Goal: Task Accomplishment & Management: Manage account settings

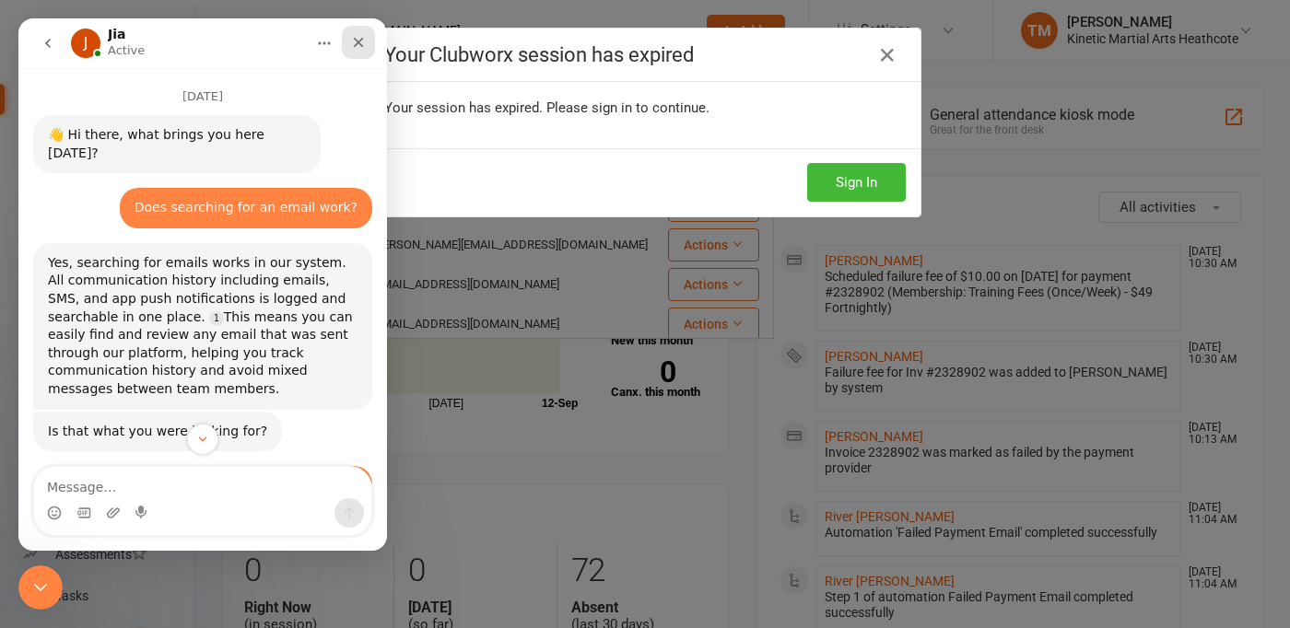
click at [356, 41] on icon "Close" at bounding box center [358, 42] width 15 height 15
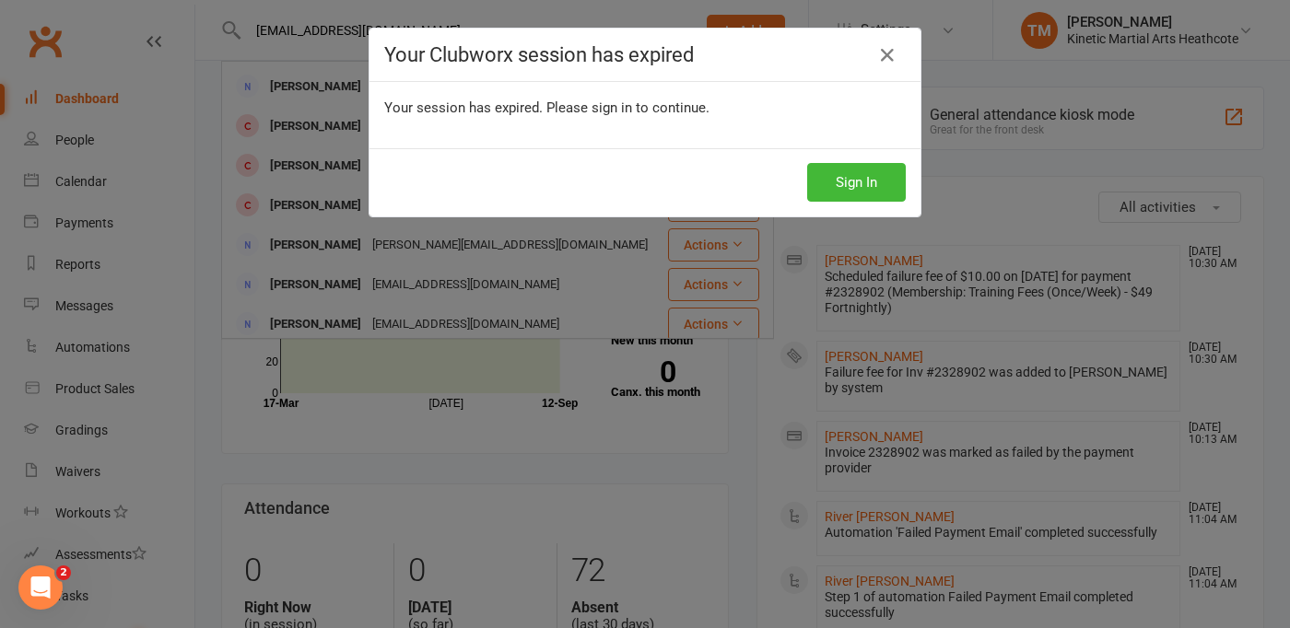
scroll to position [2437, 0]
click at [882, 51] on icon at bounding box center [887, 55] width 22 height 22
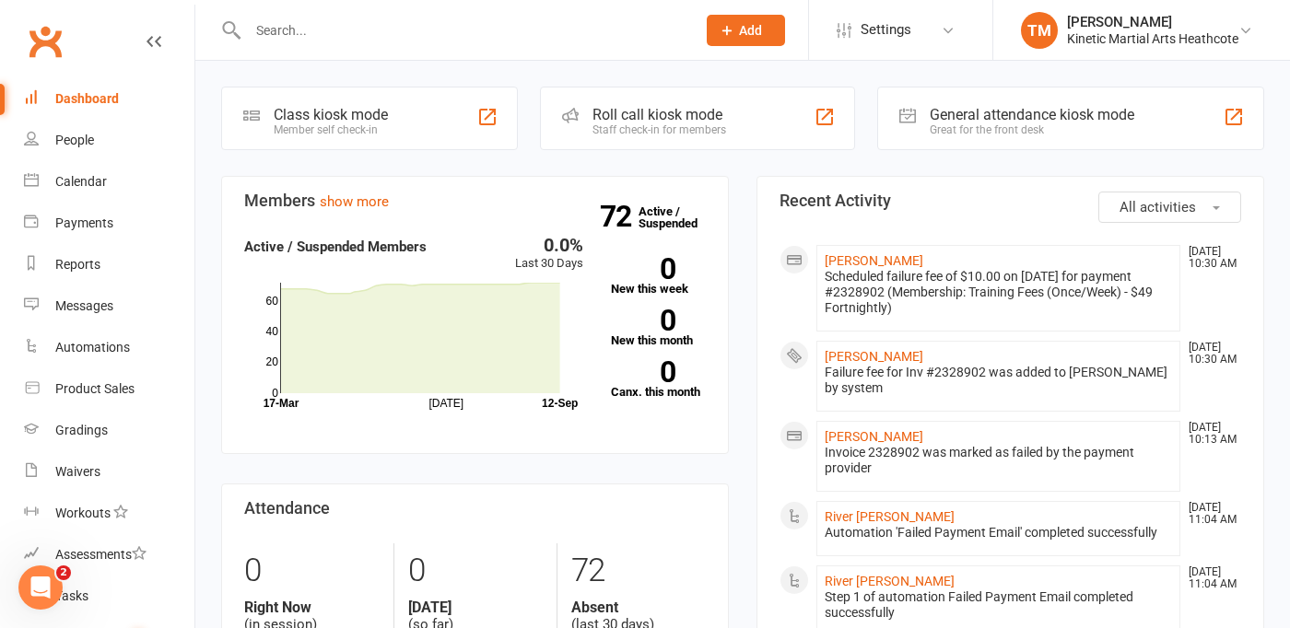
click at [594, 49] on div at bounding box center [452, 30] width 462 height 60
click at [539, 43] on div at bounding box center [452, 30] width 462 height 60
click at [500, 31] on input "text" at bounding box center [462, 31] width 440 height 26
click at [1243, 36] on icon at bounding box center [1245, 30] width 15 height 15
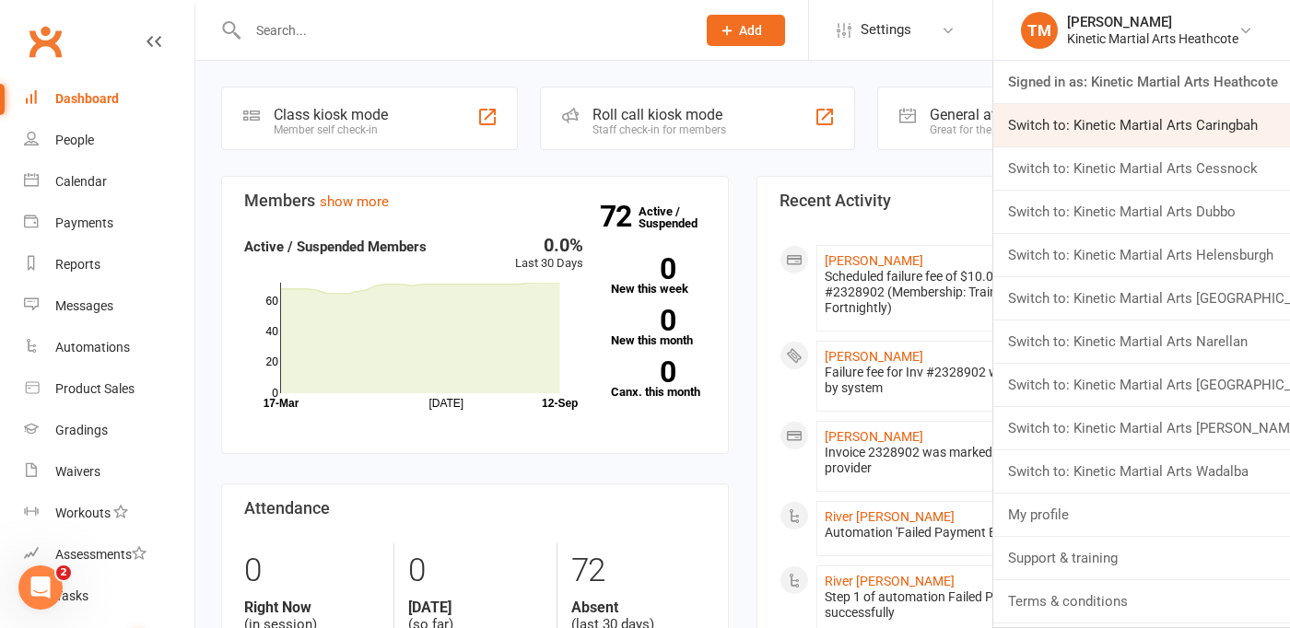
click at [1163, 127] on link "Switch to: Kinetic Martial Arts Caringbah" at bounding box center [1141, 125] width 297 height 42
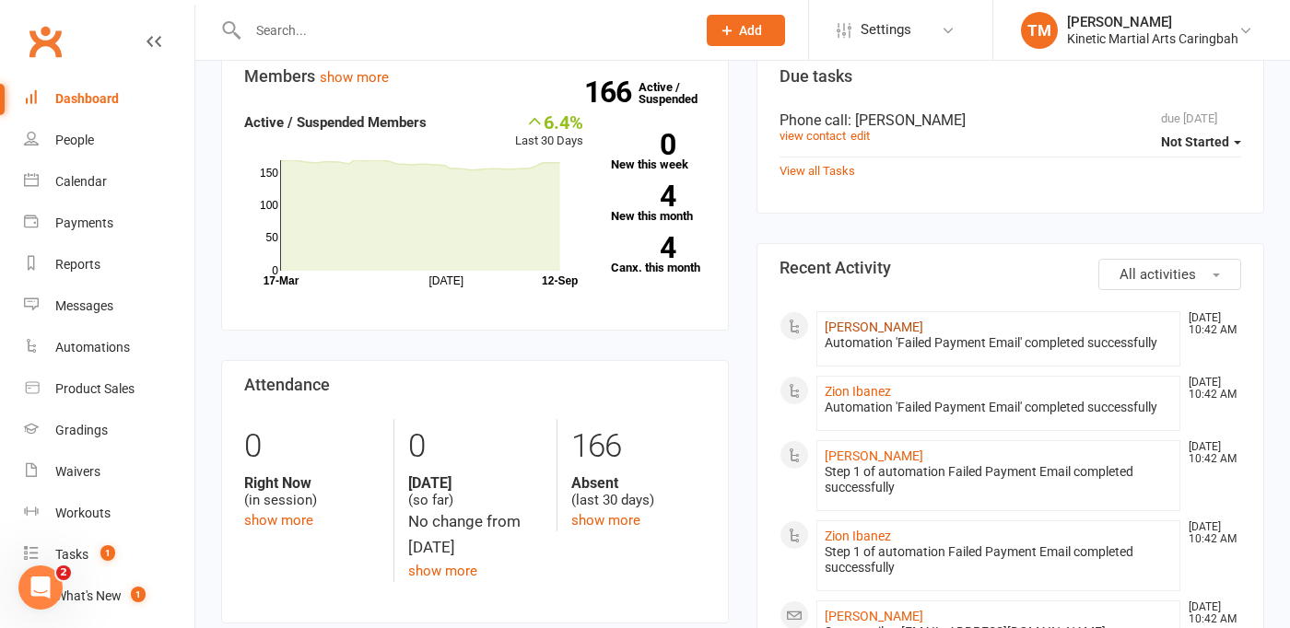
click at [879, 323] on link "[PERSON_NAME]" at bounding box center [873, 327] width 99 height 15
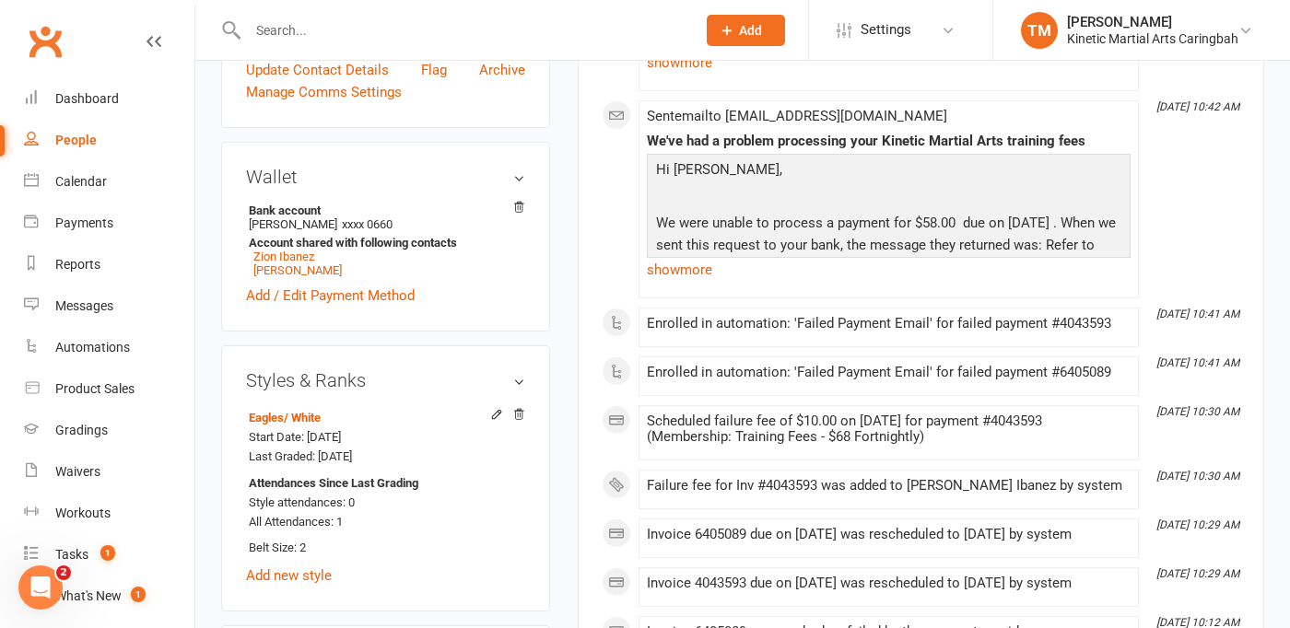
scroll to position [697, 0]
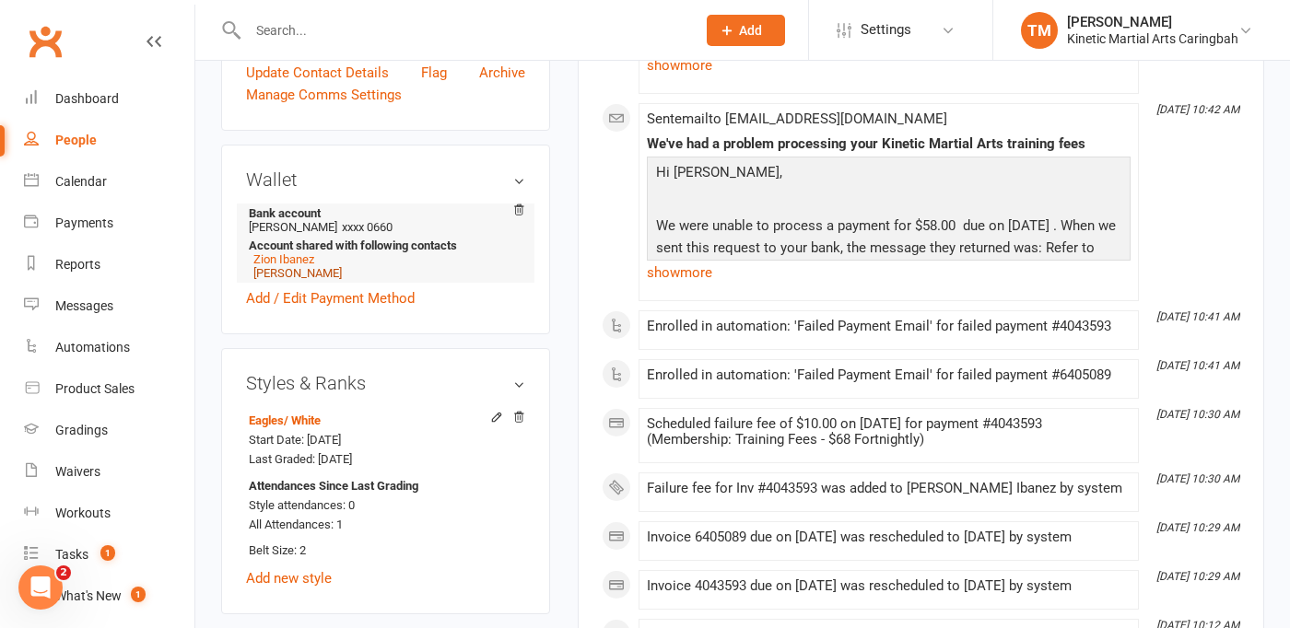
click at [299, 280] on link "[PERSON_NAME]" at bounding box center [297, 273] width 88 height 14
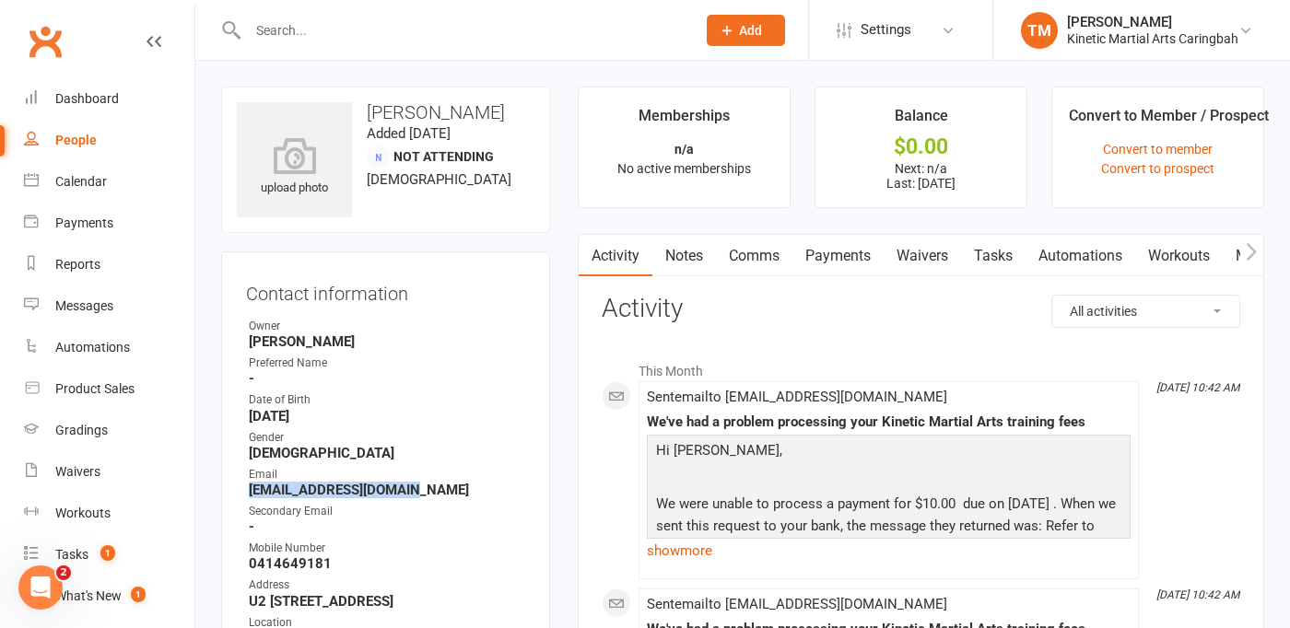
drag, startPoint x: 250, startPoint y: 485, endPoint x: 417, endPoint y: 488, distance: 167.7
click at [417, 488] on strong "meaganibanez@gmail.com" at bounding box center [387, 490] width 276 height 17
copy strong "meaganibanez@gmail.com"
click at [104, 92] on div "Dashboard" at bounding box center [87, 98] width 64 height 15
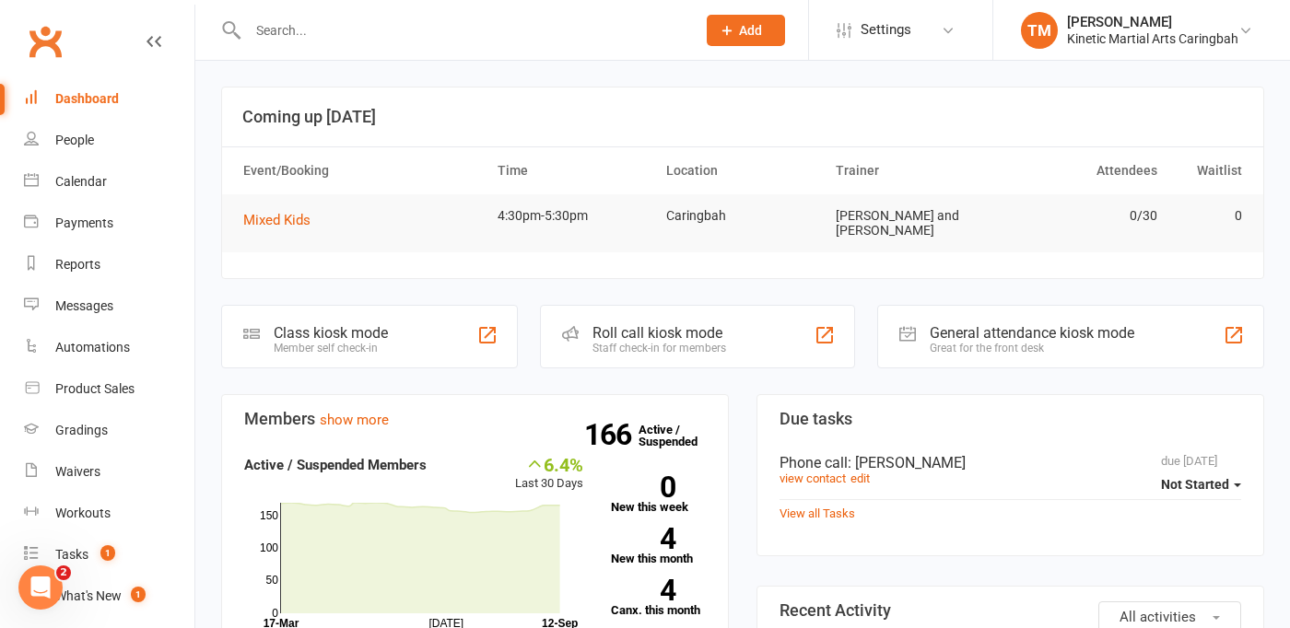
click at [291, 25] on input "text" at bounding box center [462, 31] width 440 height 26
paste input "meaganibanez@gmail.com"
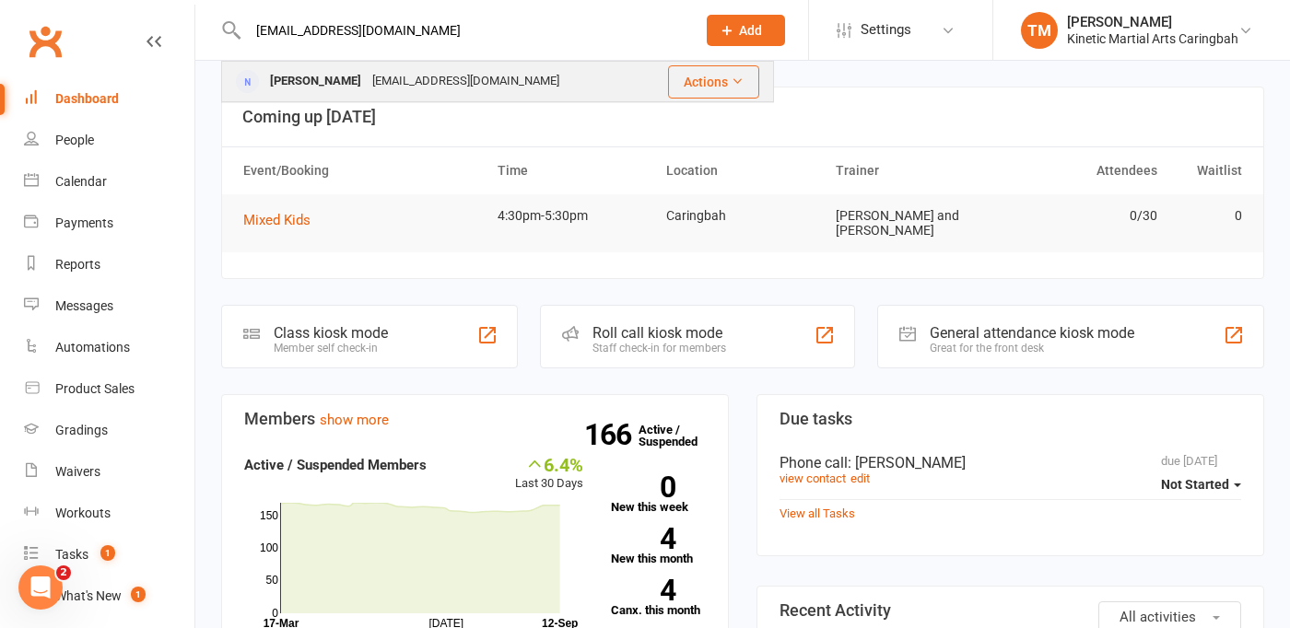
type input "meaganibanez@gmail.com"
click at [308, 86] on div "[PERSON_NAME]" at bounding box center [315, 81] width 102 height 27
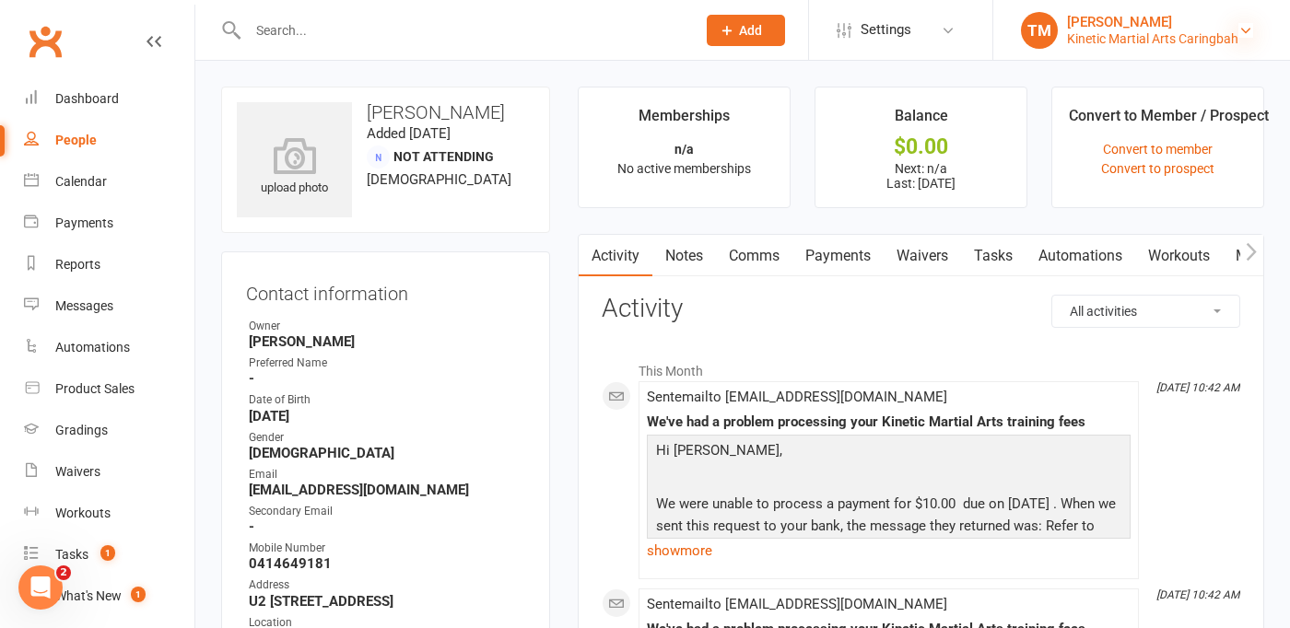
click at [1251, 30] on icon at bounding box center [1245, 30] width 15 height 15
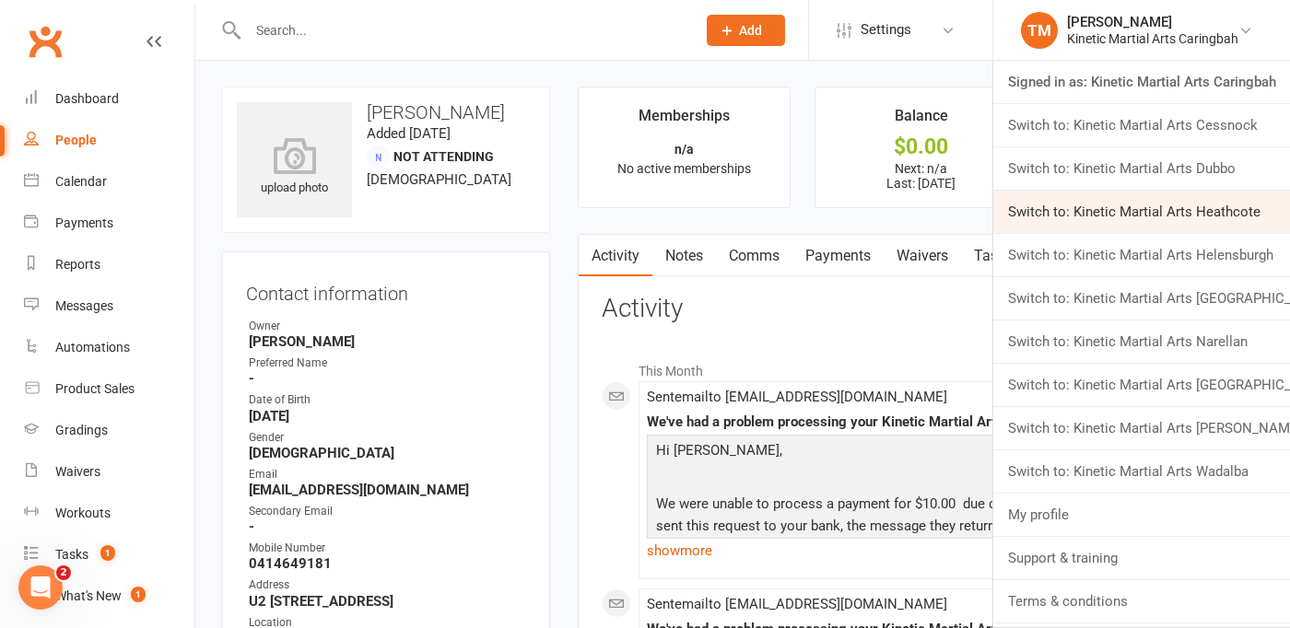
click at [1217, 200] on link "Switch to: Kinetic Martial Arts Heathcote" at bounding box center [1141, 212] width 297 height 42
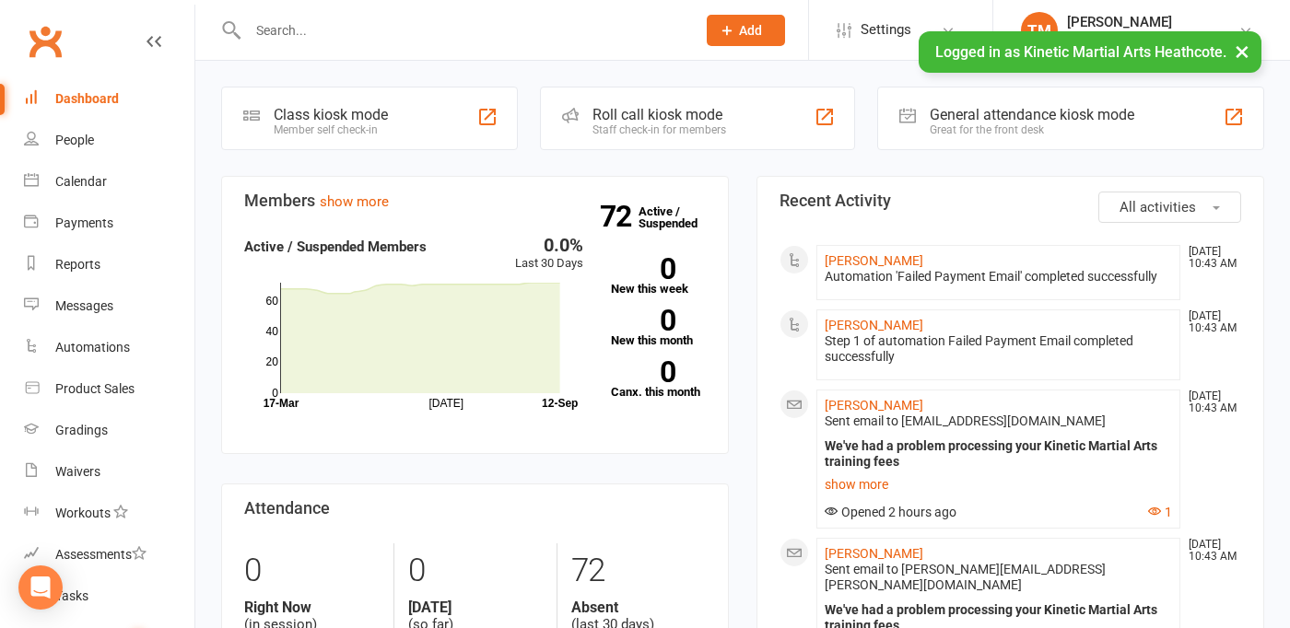
click at [438, 35] on input "text" at bounding box center [462, 31] width 440 height 26
paste input "juliahrelja@gmail.com"
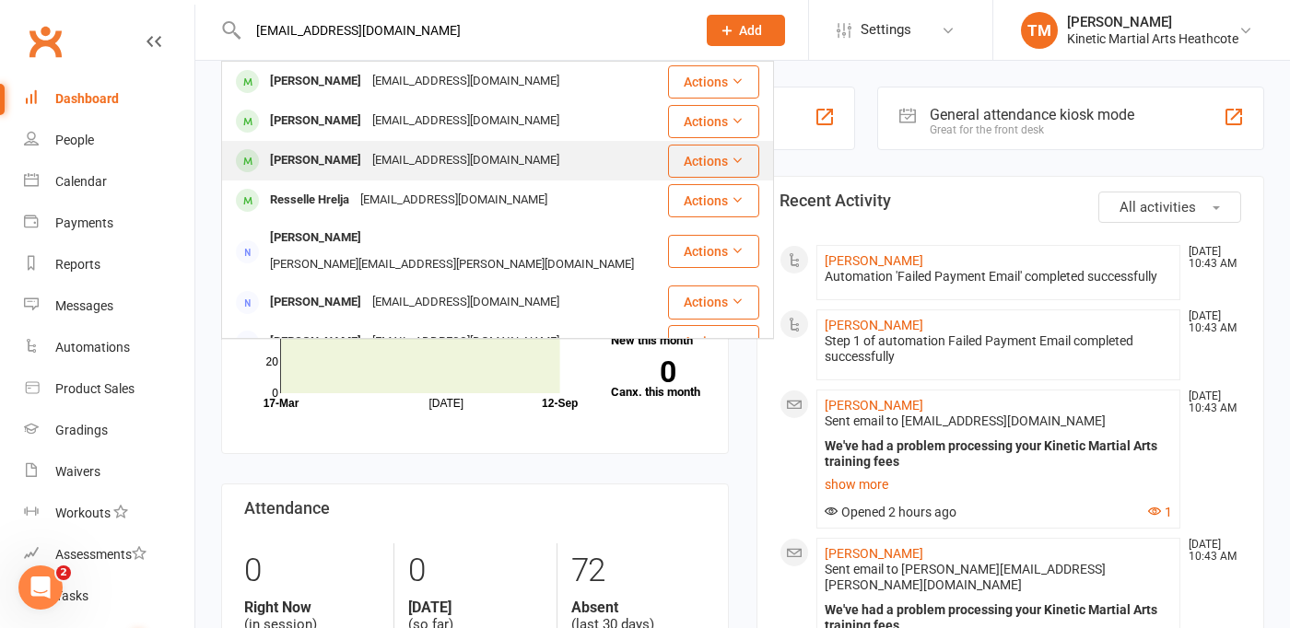
type input "juliahrelja@gmail.com"
click at [413, 153] on div "[EMAIL_ADDRESS][DOMAIN_NAME]" at bounding box center [466, 160] width 198 height 27
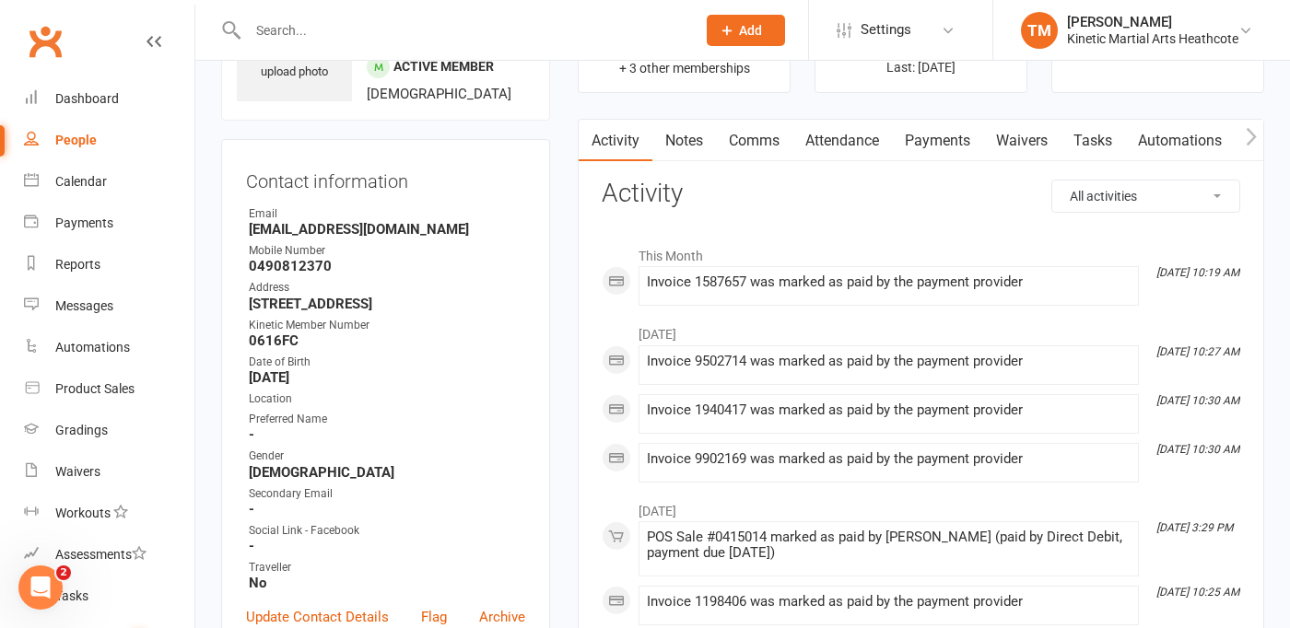
scroll to position [326, 0]
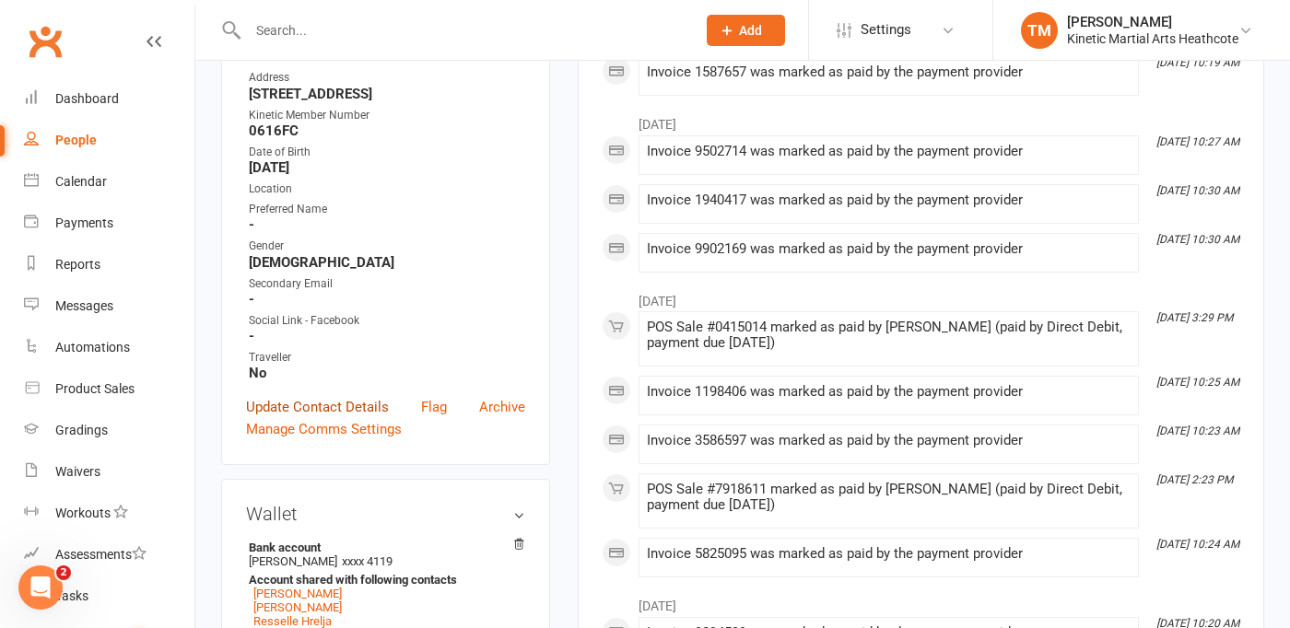
click at [330, 418] on link "Update Contact Details" at bounding box center [317, 407] width 143 height 22
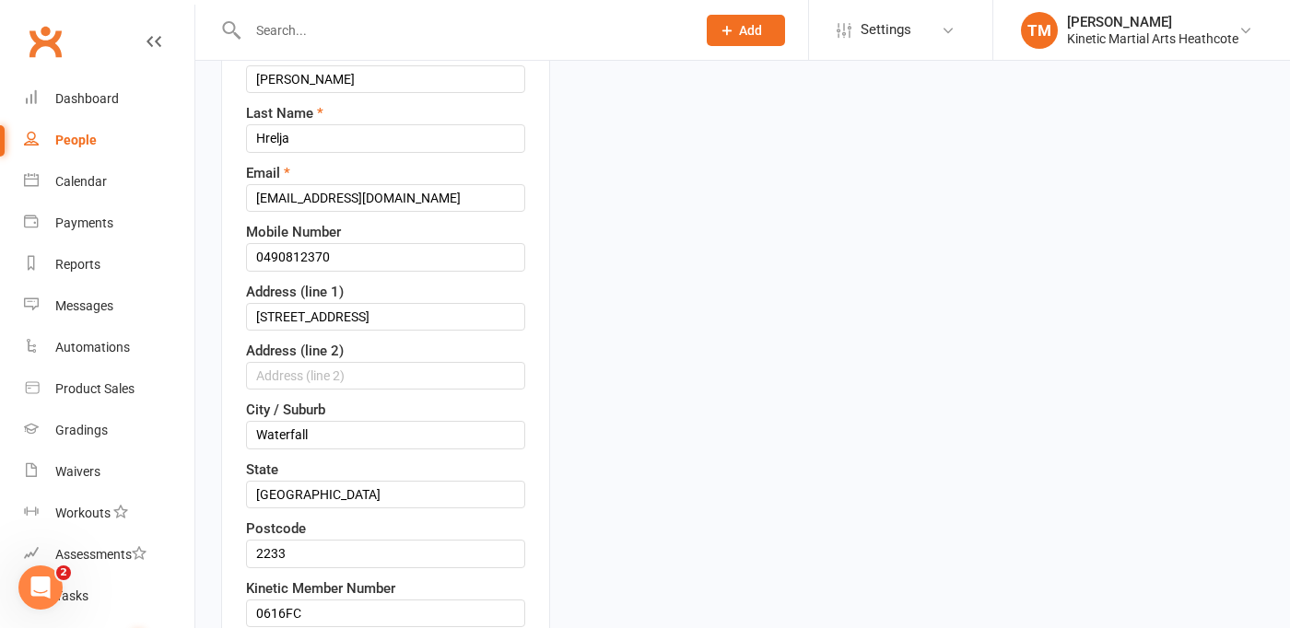
scroll to position [299, 0]
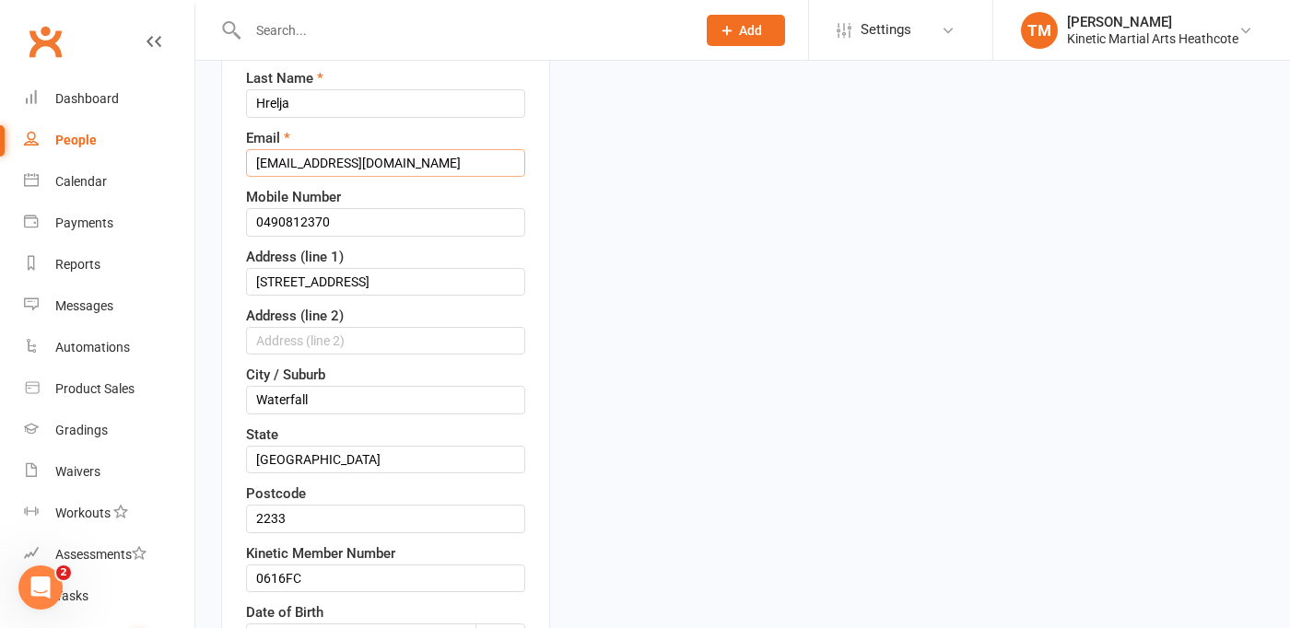
drag, startPoint x: 408, startPoint y: 181, endPoint x: 240, endPoint y: 189, distance: 168.7
click at [240, 190] on div "Contact information First Name Julia Last Name Hrelja Email noemail@example.com…" at bounding box center [385, 555] width 329 height 1198
paste input "juliahrelja@gmail"
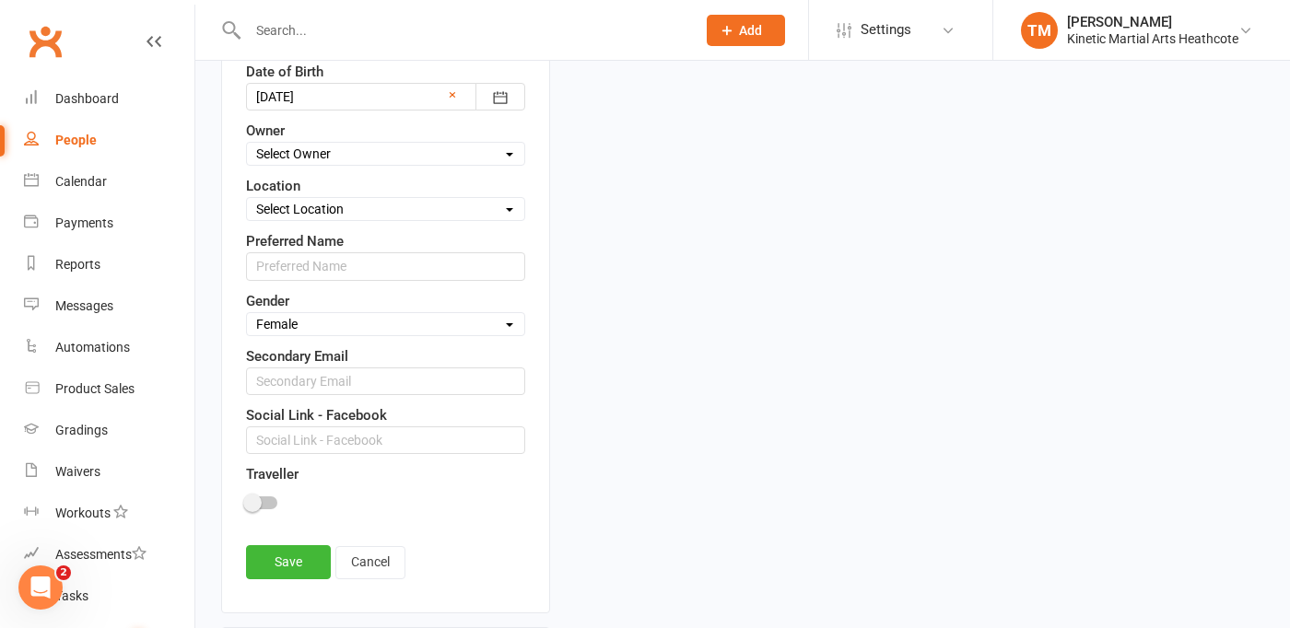
scroll to position [945, 0]
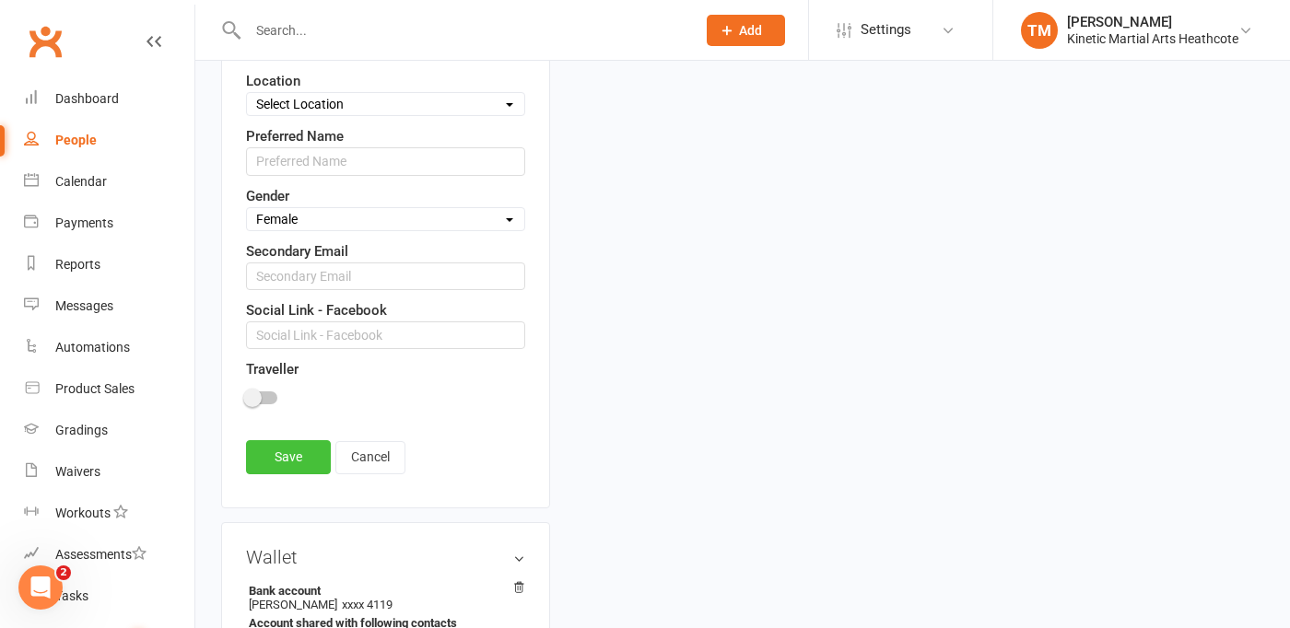
type input "juliahrelja@gmail.com"
click at [301, 473] on link "Save" at bounding box center [288, 456] width 85 height 33
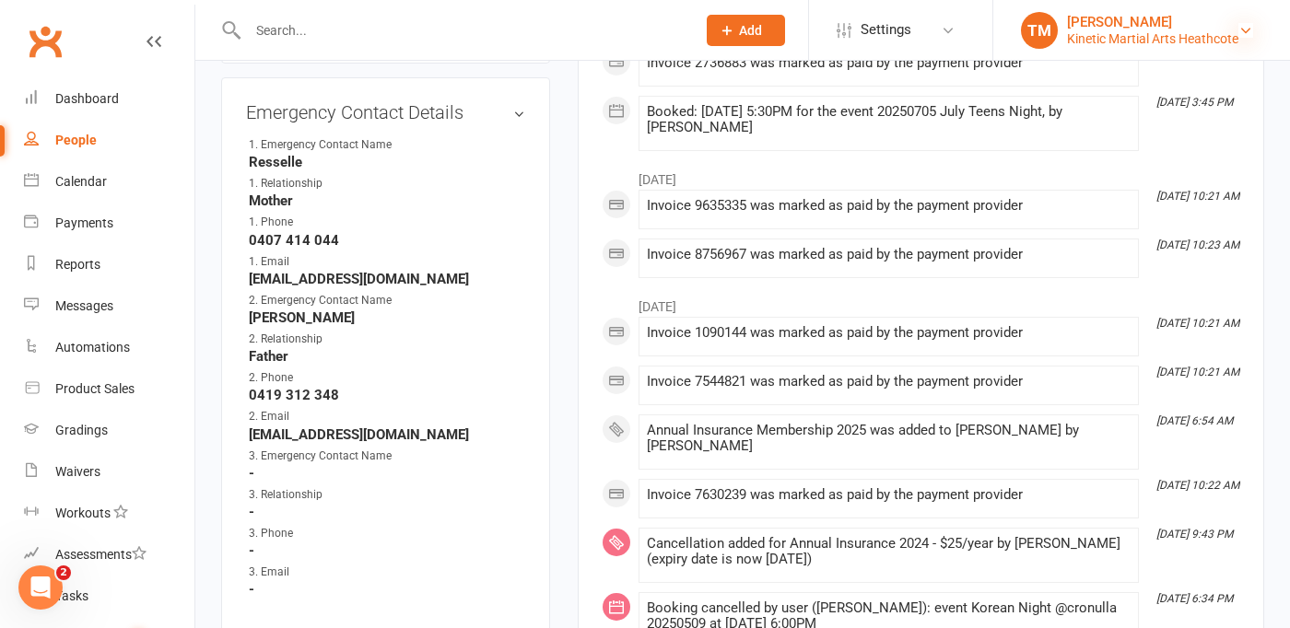
click at [1243, 29] on icon at bounding box center [1245, 30] width 15 height 15
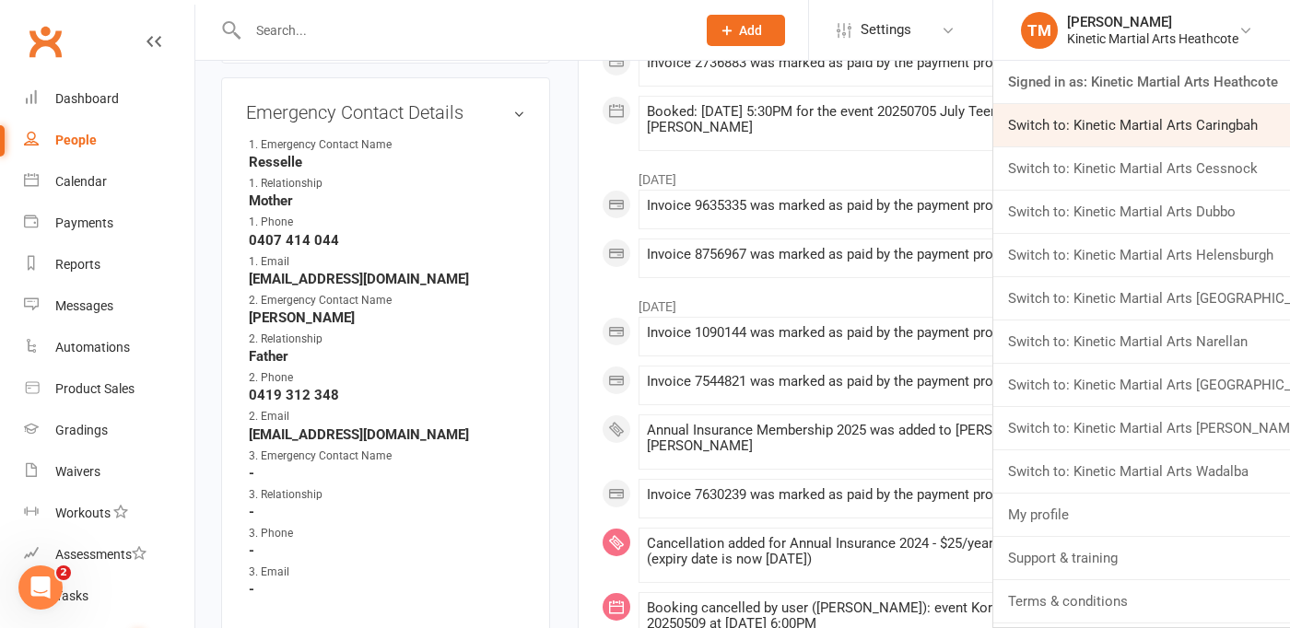
click at [1218, 128] on link "Switch to: Kinetic Martial Arts Caringbah" at bounding box center [1141, 125] width 297 height 42
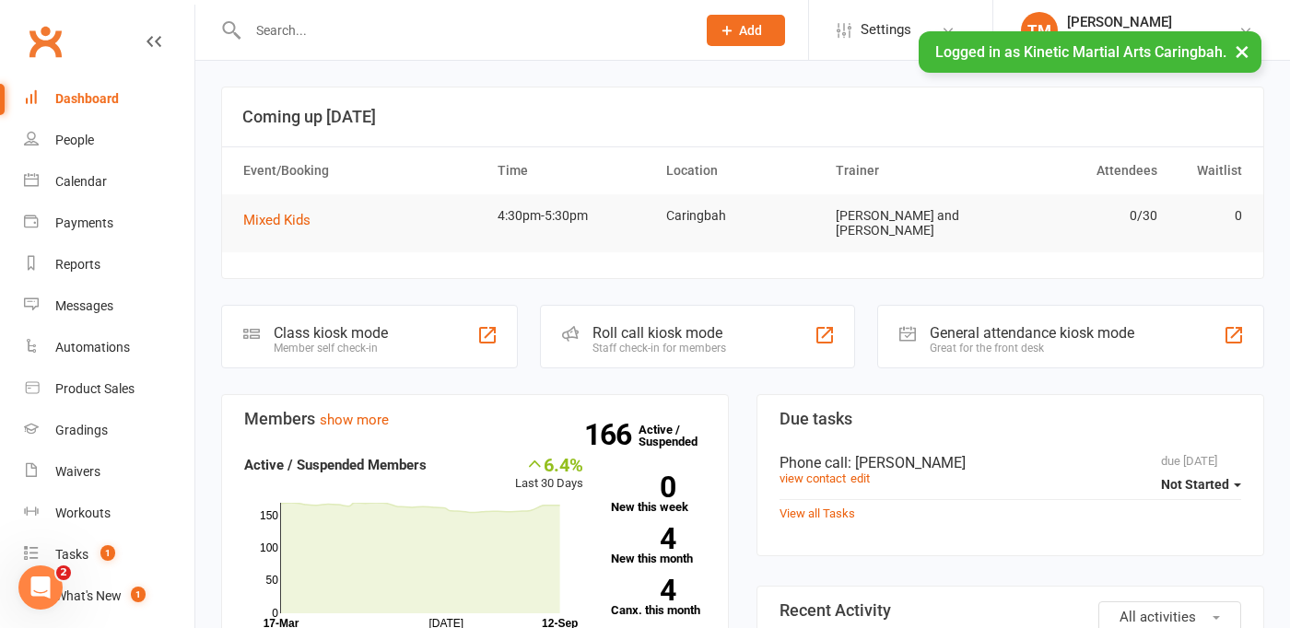
click at [358, 37] on input "text" at bounding box center [462, 31] width 440 height 26
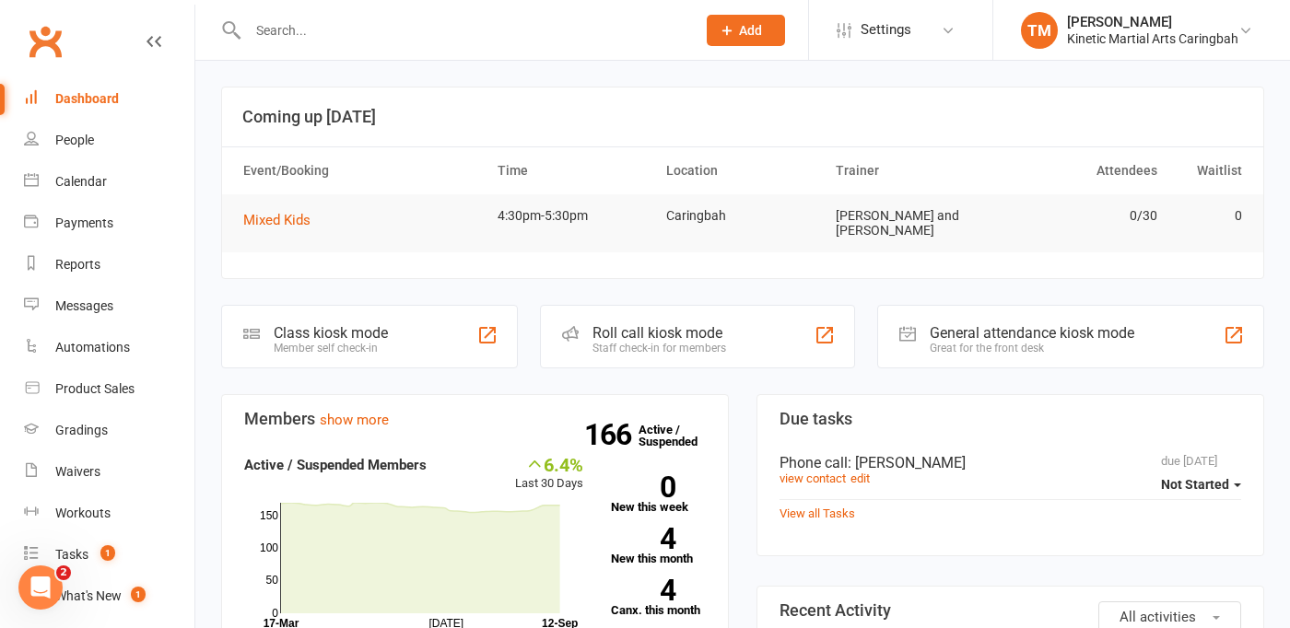
paste input "[EMAIL_ADDRESS][DOMAIN_NAME]"
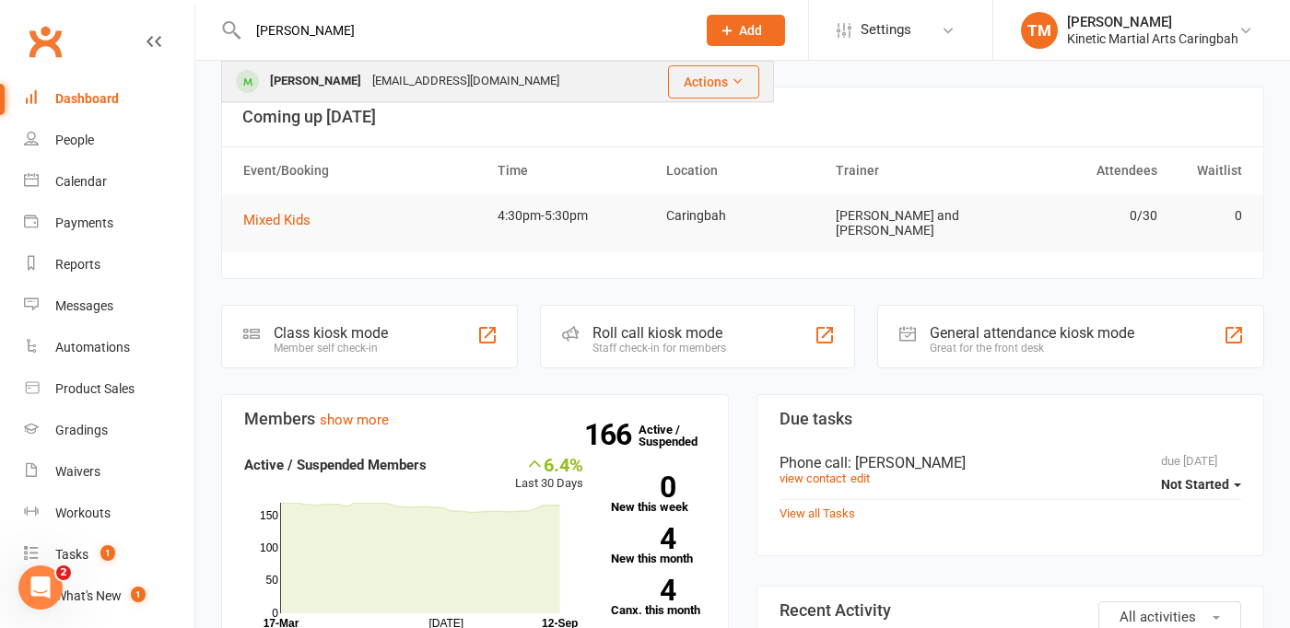
type input "[PERSON_NAME]"
click at [367, 83] on div "[EMAIL_ADDRESS][DOMAIN_NAME]" at bounding box center [466, 81] width 198 height 27
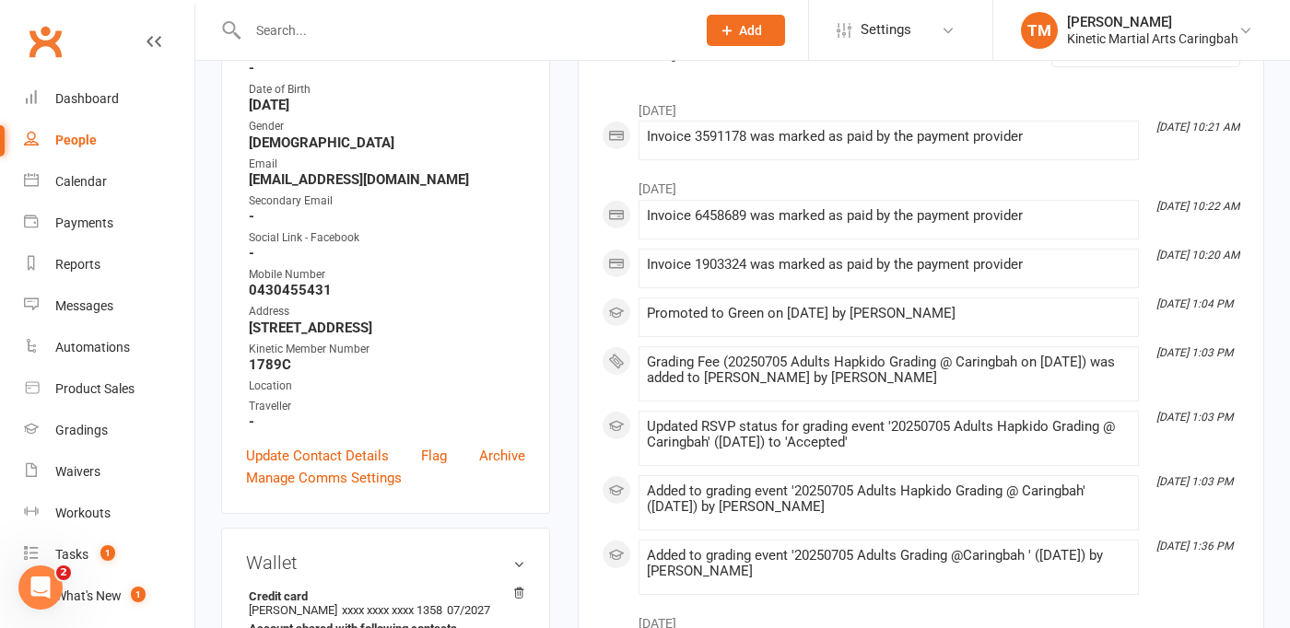
scroll to position [296, 0]
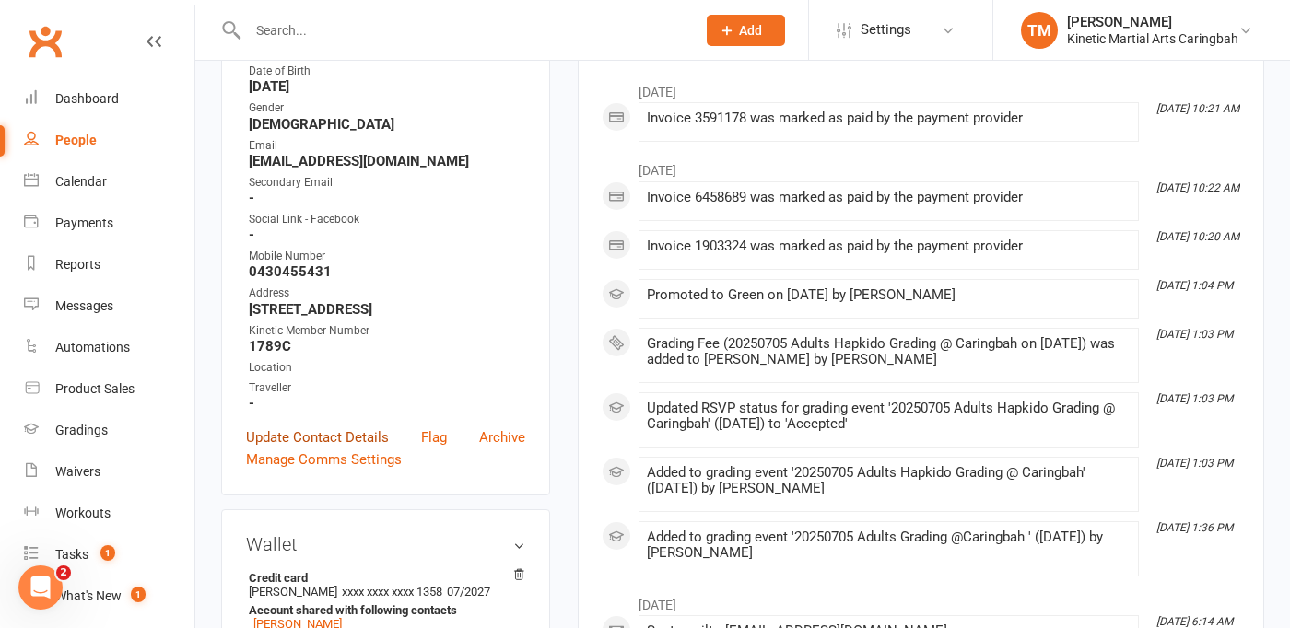
click at [331, 449] on link "Update Contact Details" at bounding box center [317, 438] width 143 height 22
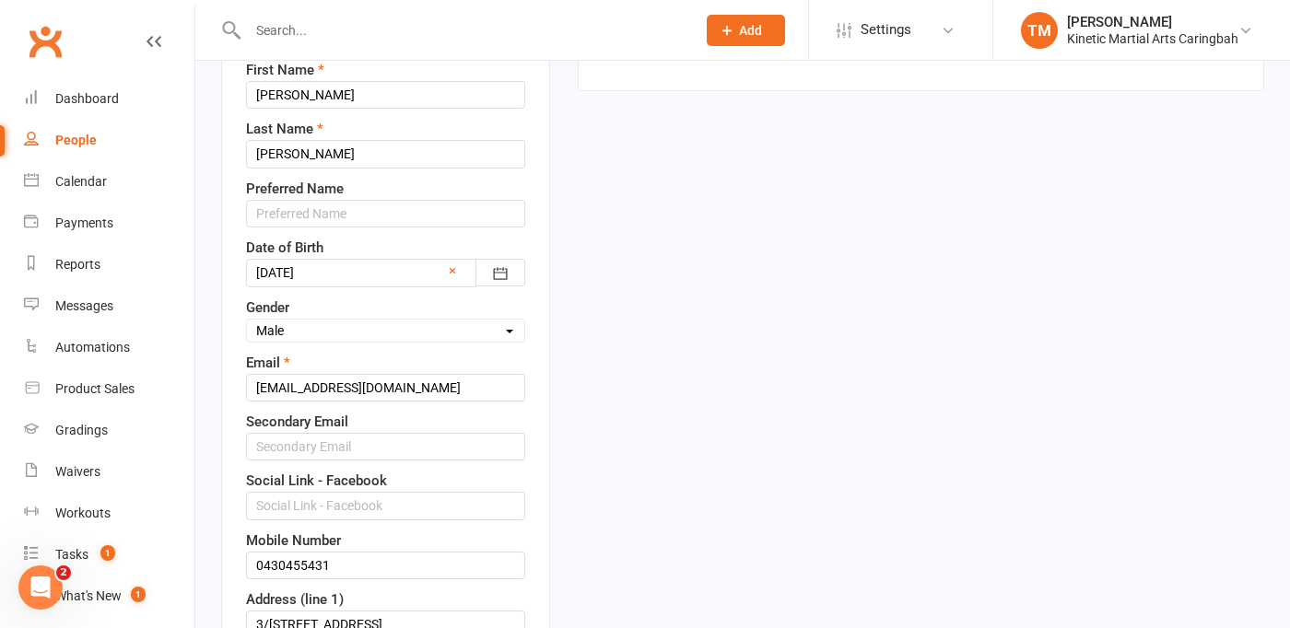
scroll to position [87, 0]
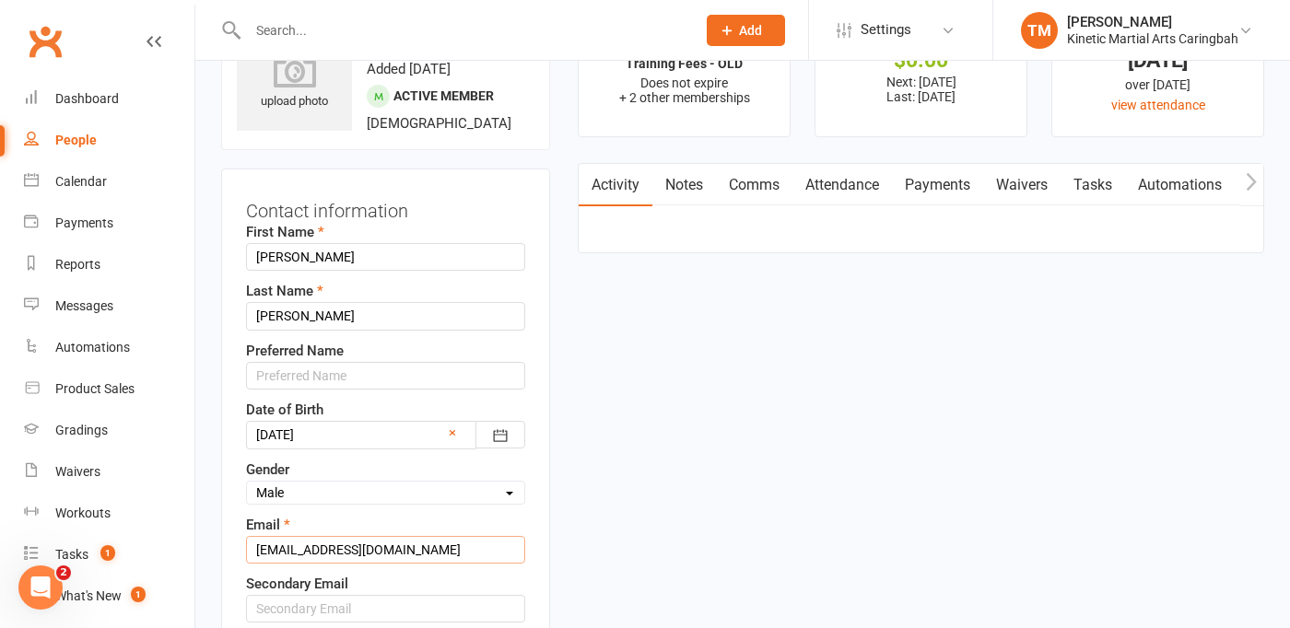
drag, startPoint x: 402, startPoint y: 565, endPoint x: 244, endPoint y: 492, distance: 173.5
paste input "[EMAIL_ADDRESS]"
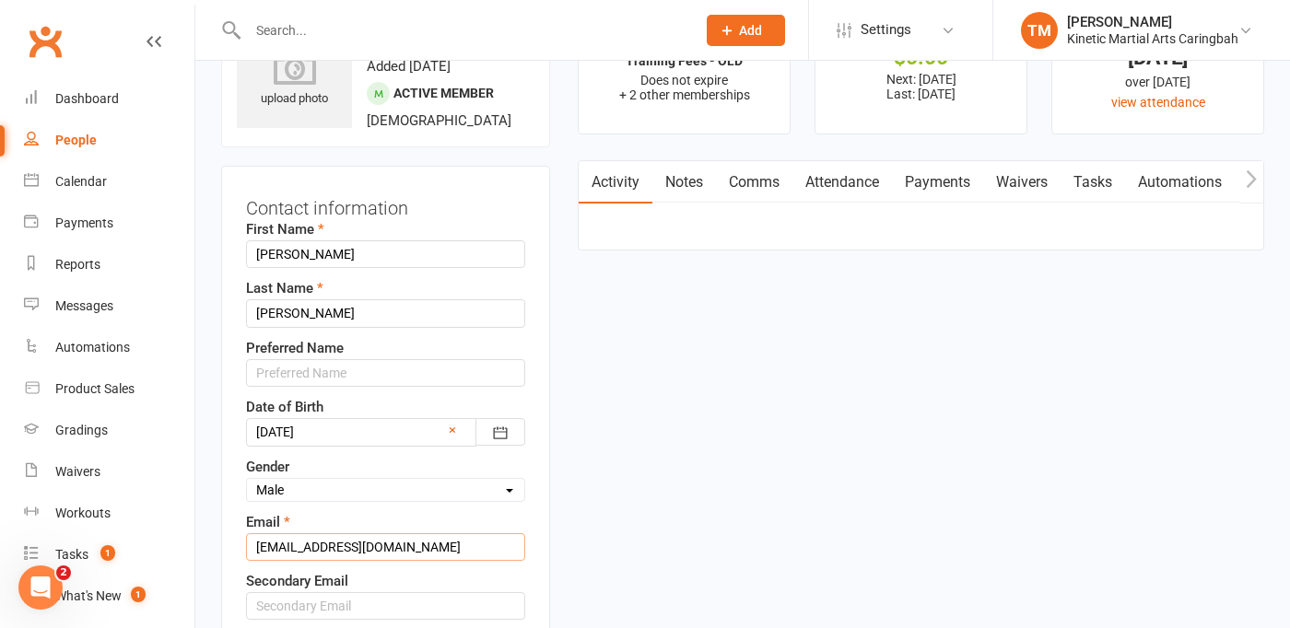
click at [261, 561] on input "[EMAIL_ADDRESS][DOMAIN_NAME]" at bounding box center [385, 547] width 279 height 28
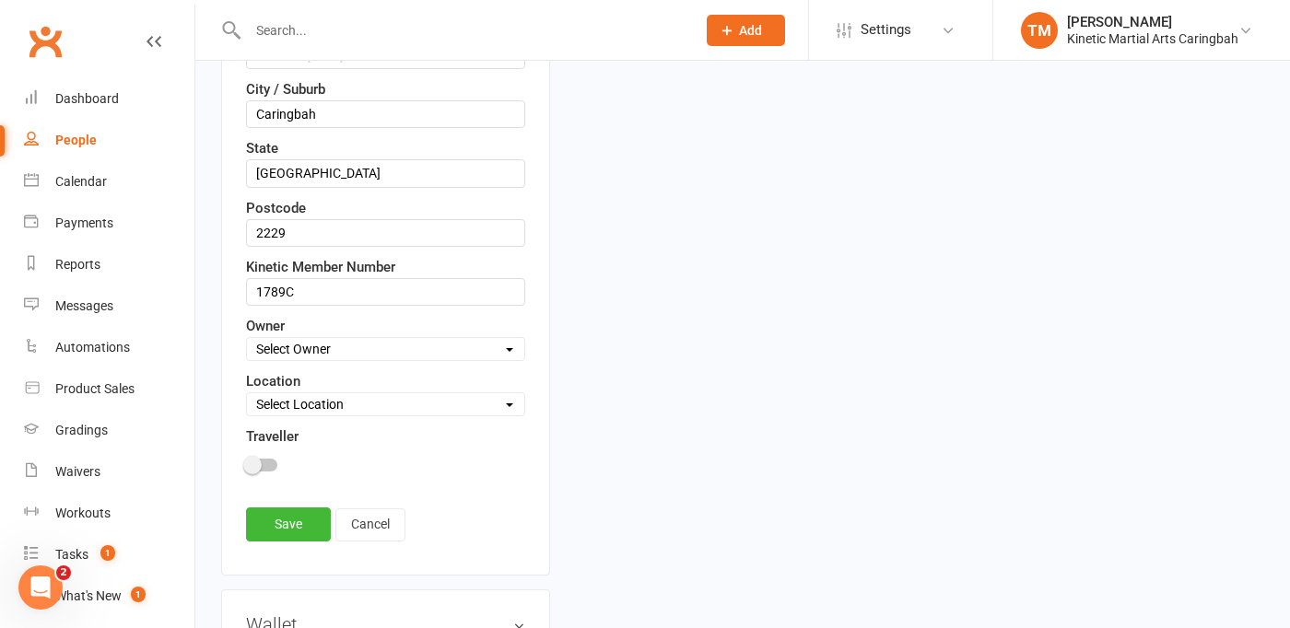
scroll to position [881, 0]
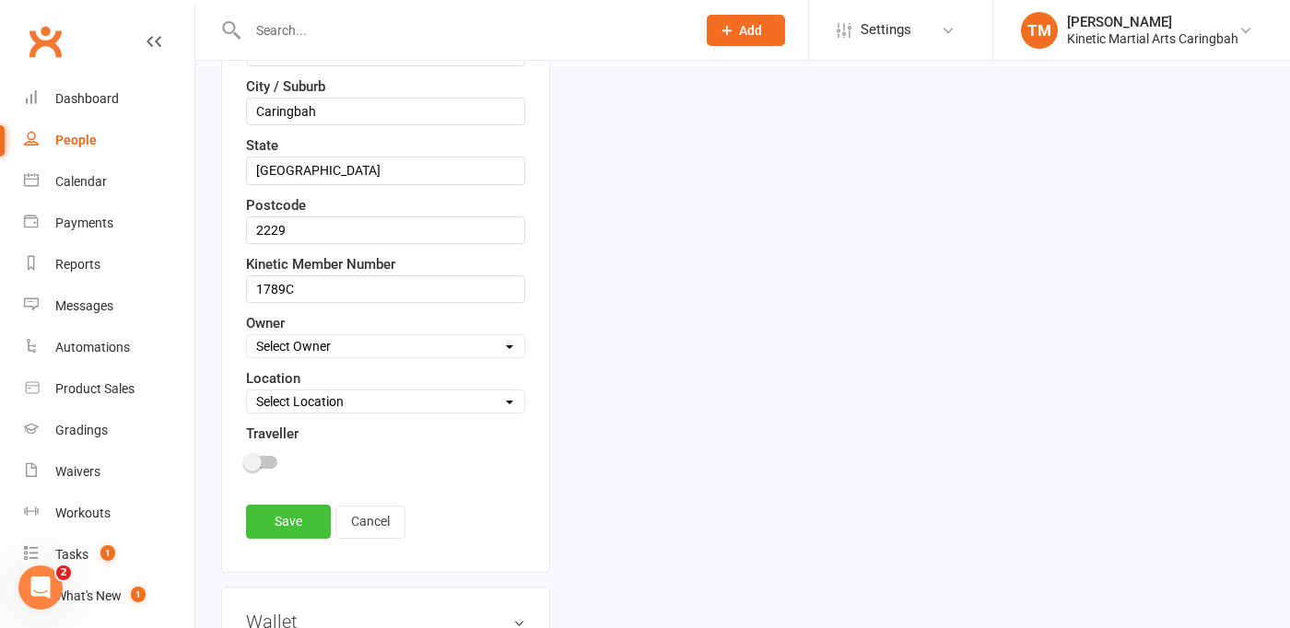
type input "[EMAIL_ADDRESS][DOMAIN_NAME]"
click at [313, 538] on link "Save" at bounding box center [288, 521] width 85 height 33
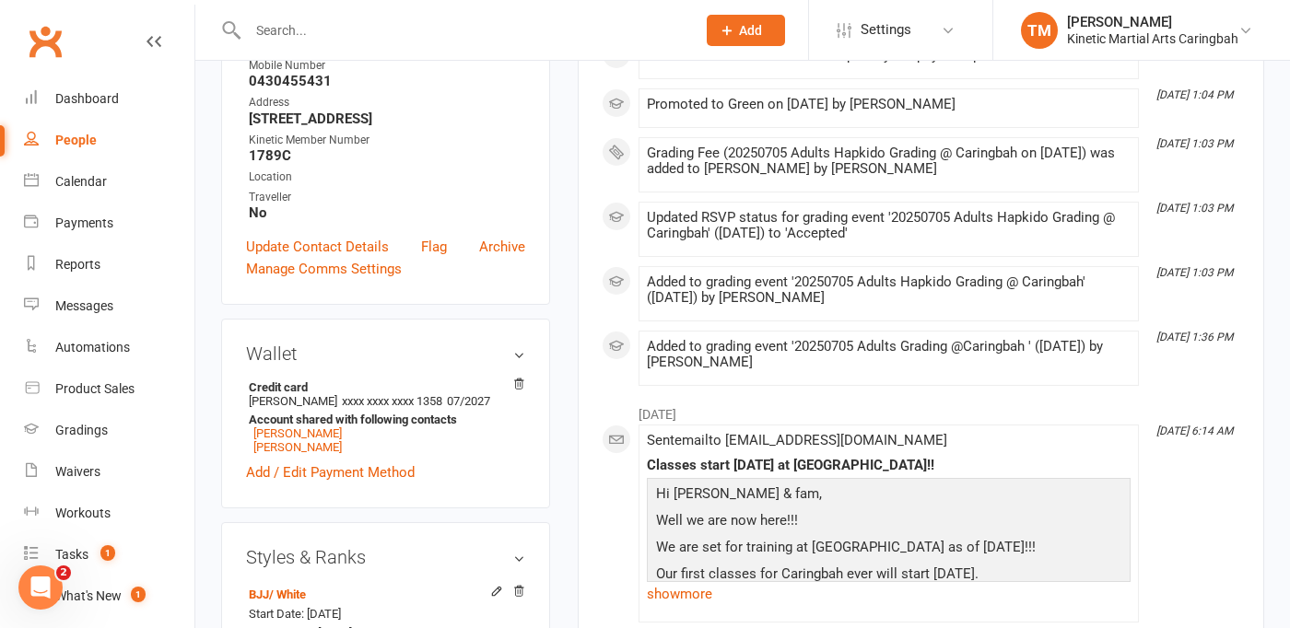
scroll to position [0, 0]
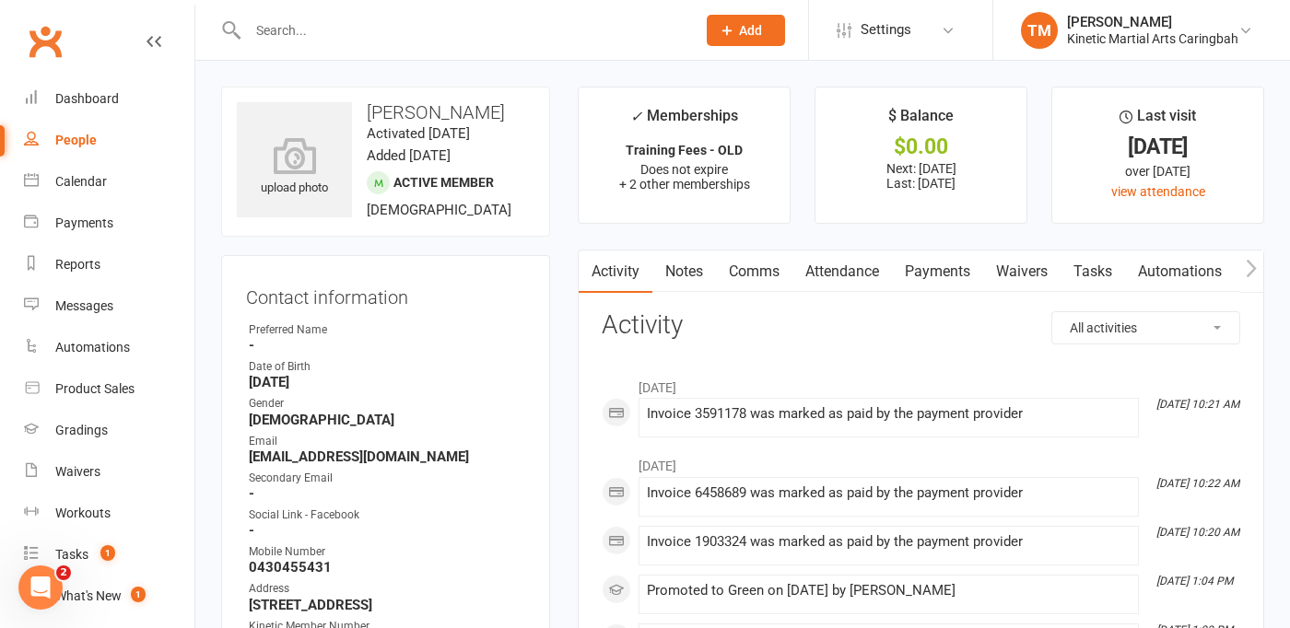
click at [497, 34] on input "text" at bounding box center [462, 31] width 440 height 26
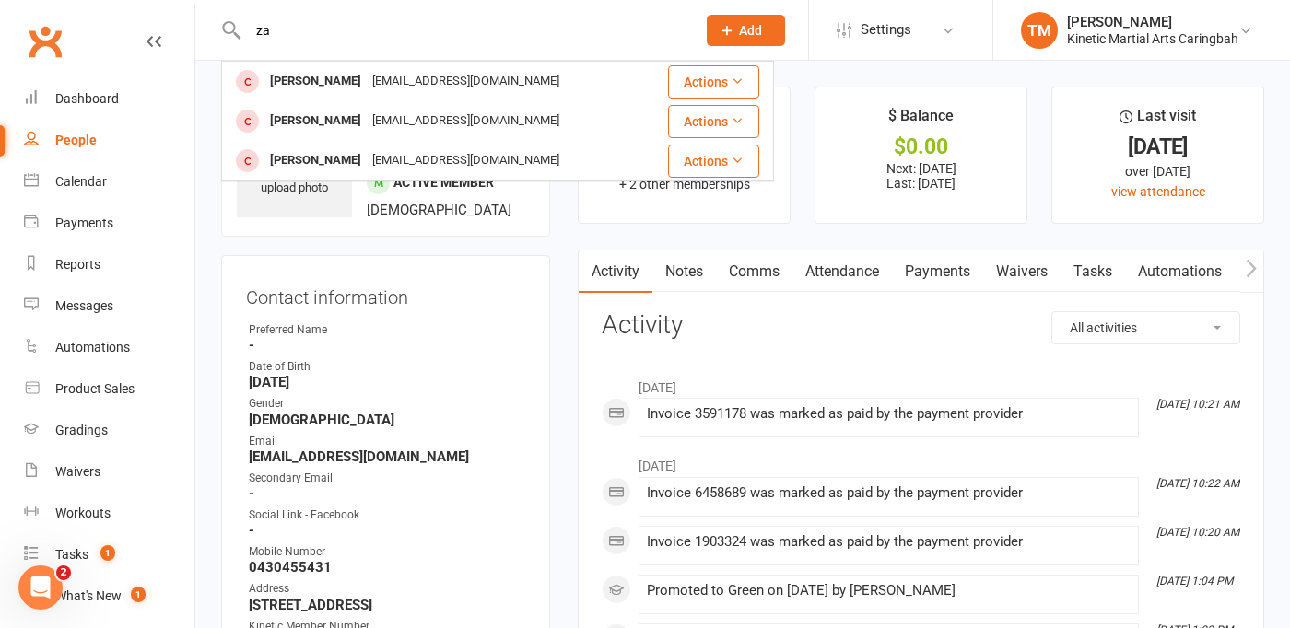
type input "z"
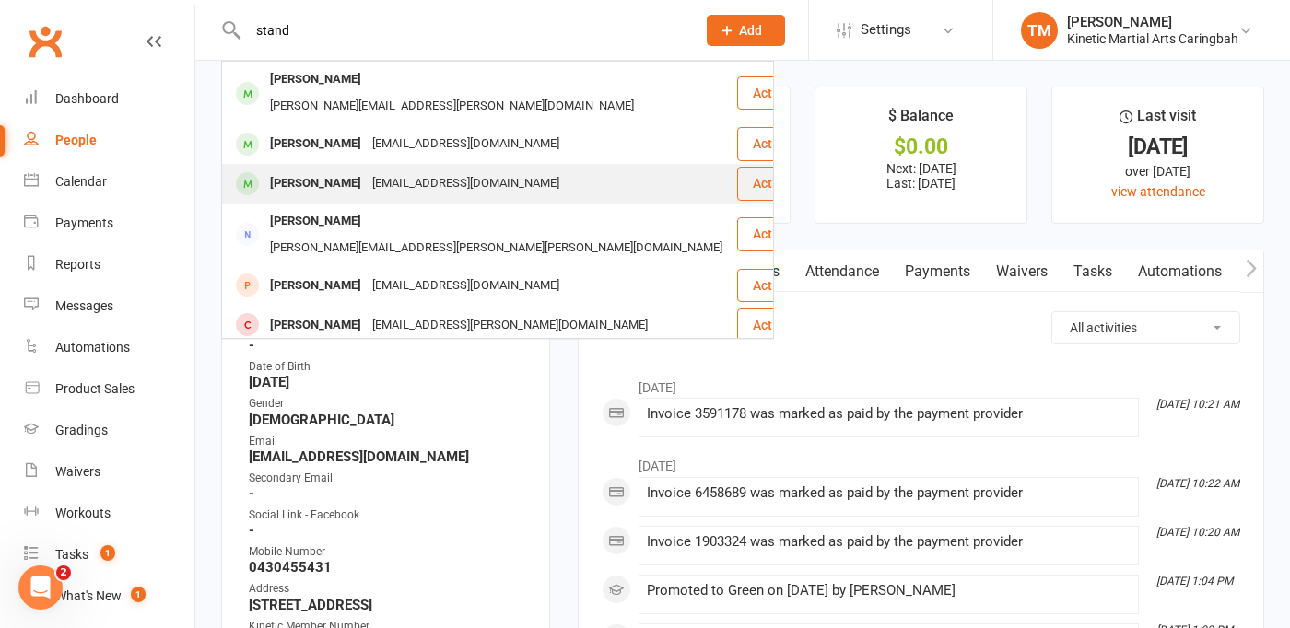
type input "stand"
click at [354, 170] on div "Zachary Standen" at bounding box center [315, 183] width 102 height 27
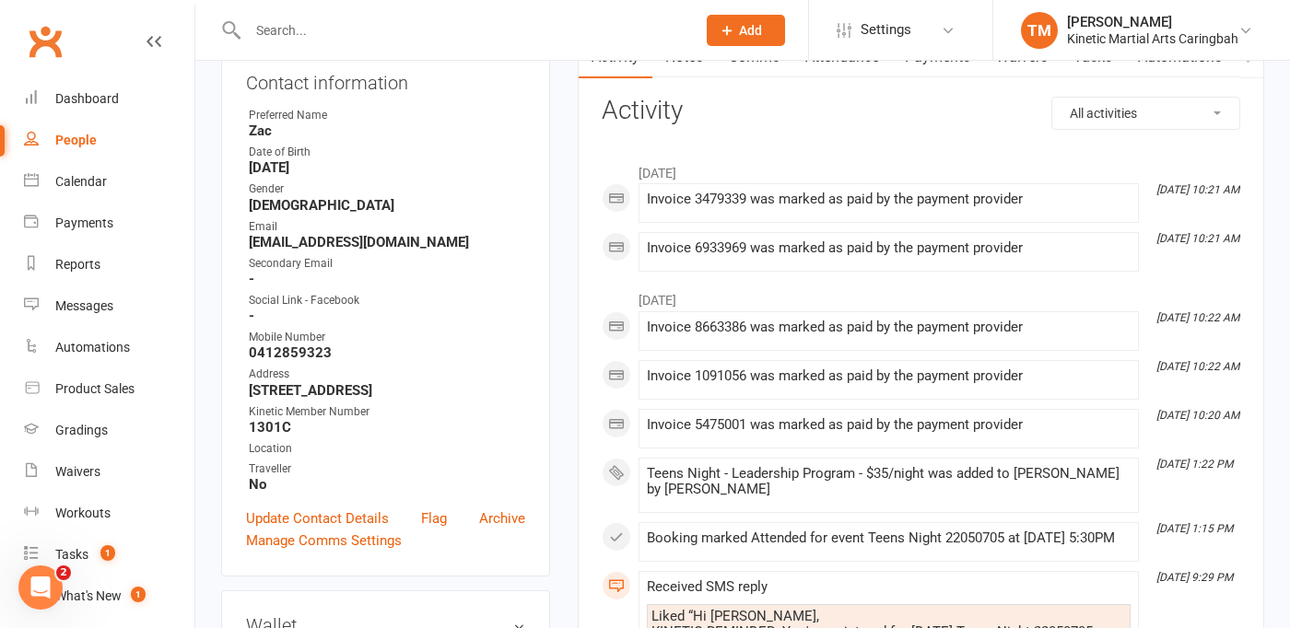
scroll to position [217, 0]
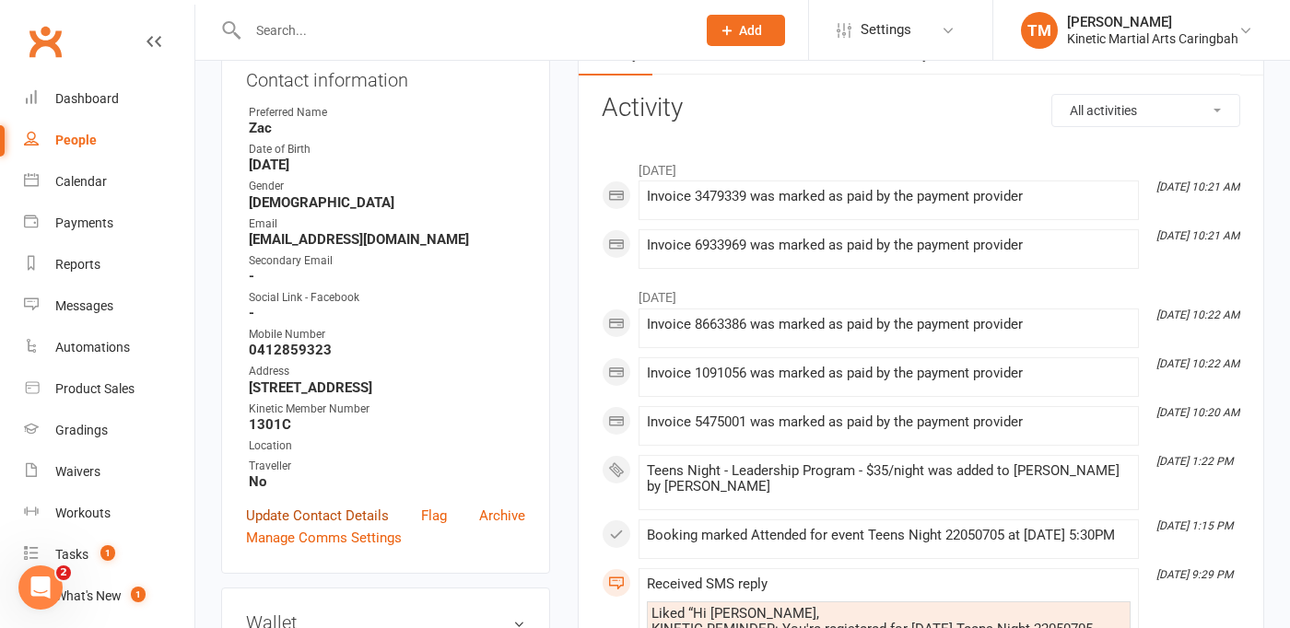
click at [323, 527] on link "Update Contact Details" at bounding box center [317, 516] width 143 height 22
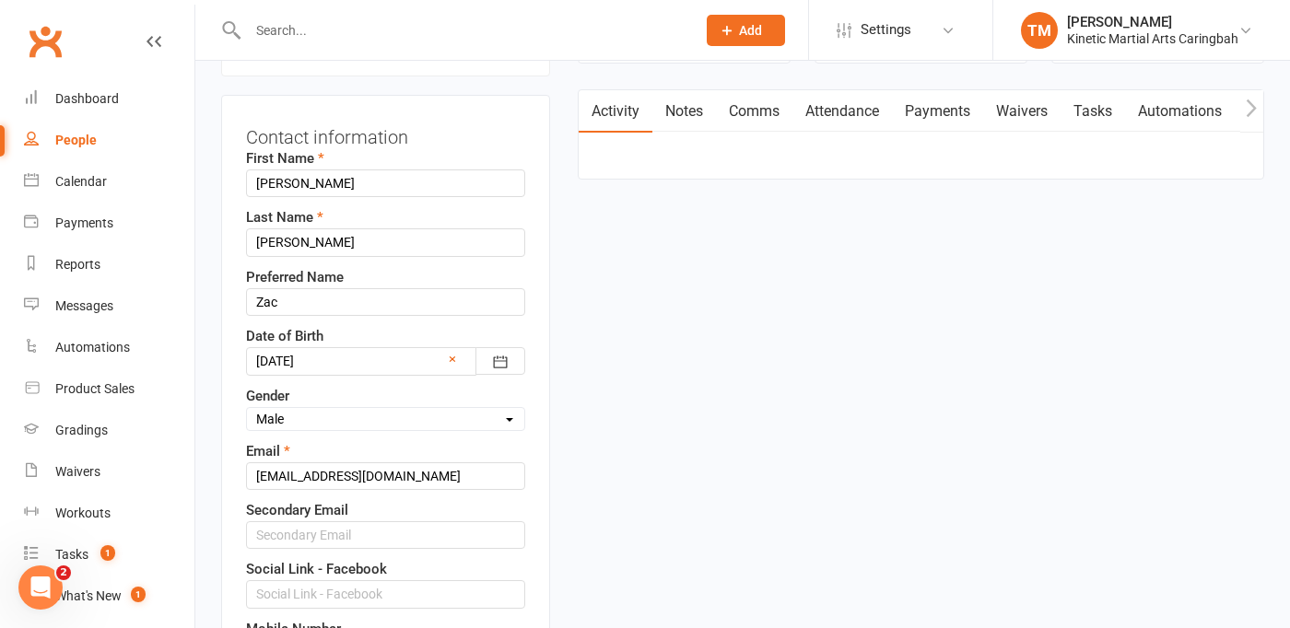
scroll to position [169, 0]
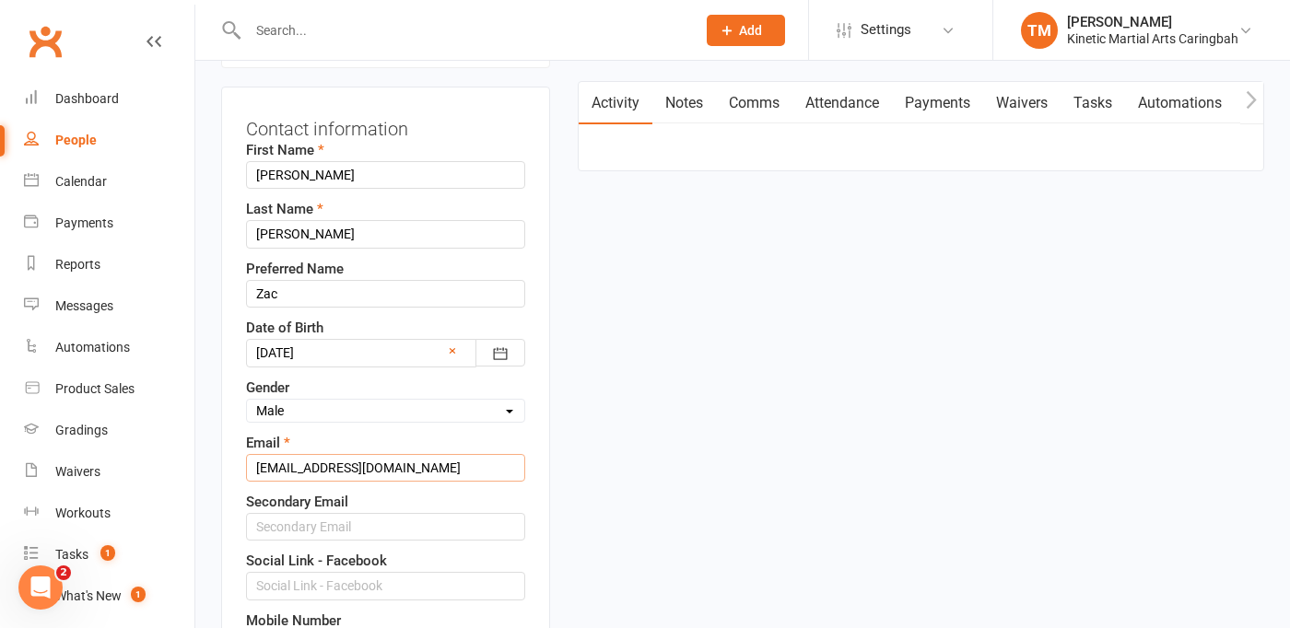
drag, startPoint x: 397, startPoint y: 488, endPoint x: 259, endPoint y: 488, distance: 138.2
click at [259, 482] on input "noemail@example.com" at bounding box center [385, 468] width 279 height 28
paste input "zachary.standen@icloud.com"
type input "zachary.standen@icloud.com"
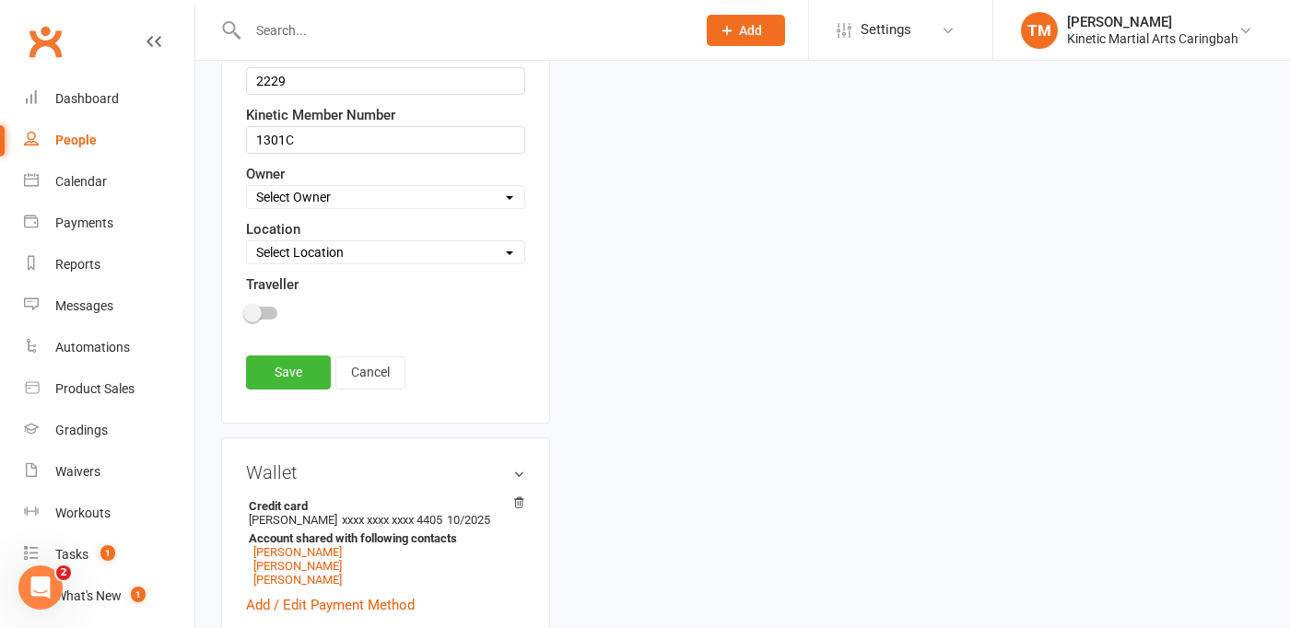
scroll to position [1045, 0]
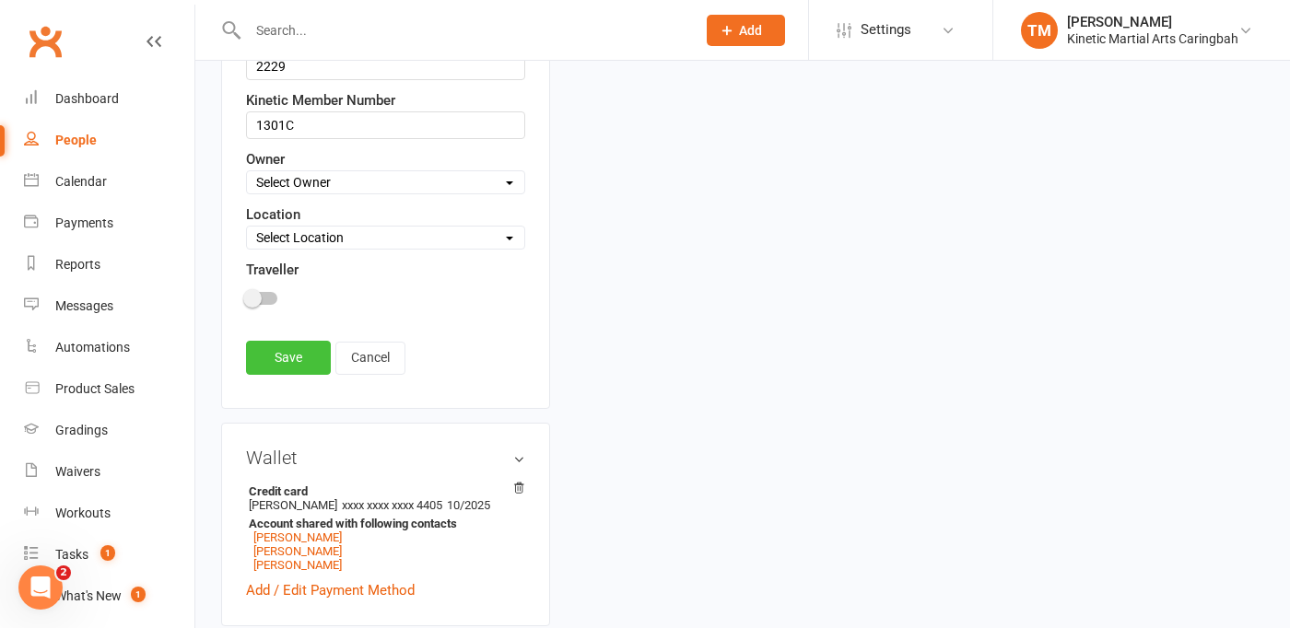
click at [284, 374] on link "Save" at bounding box center [288, 357] width 85 height 33
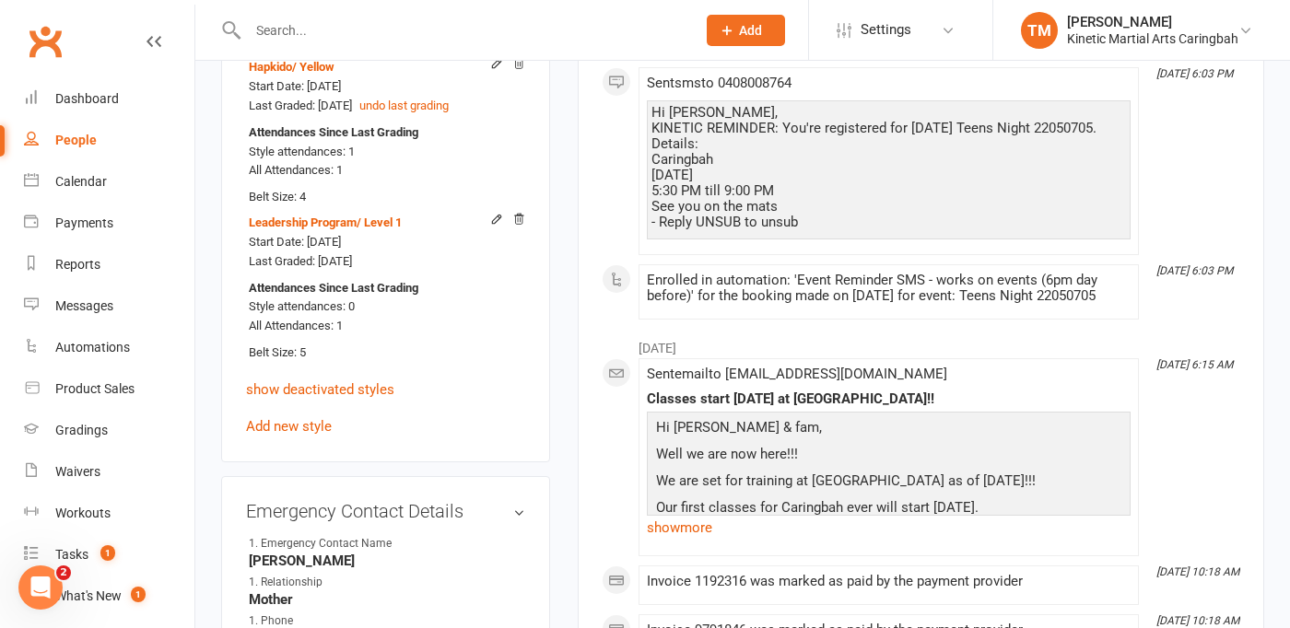
click at [277, 29] on input "text" at bounding box center [462, 31] width 440 height 26
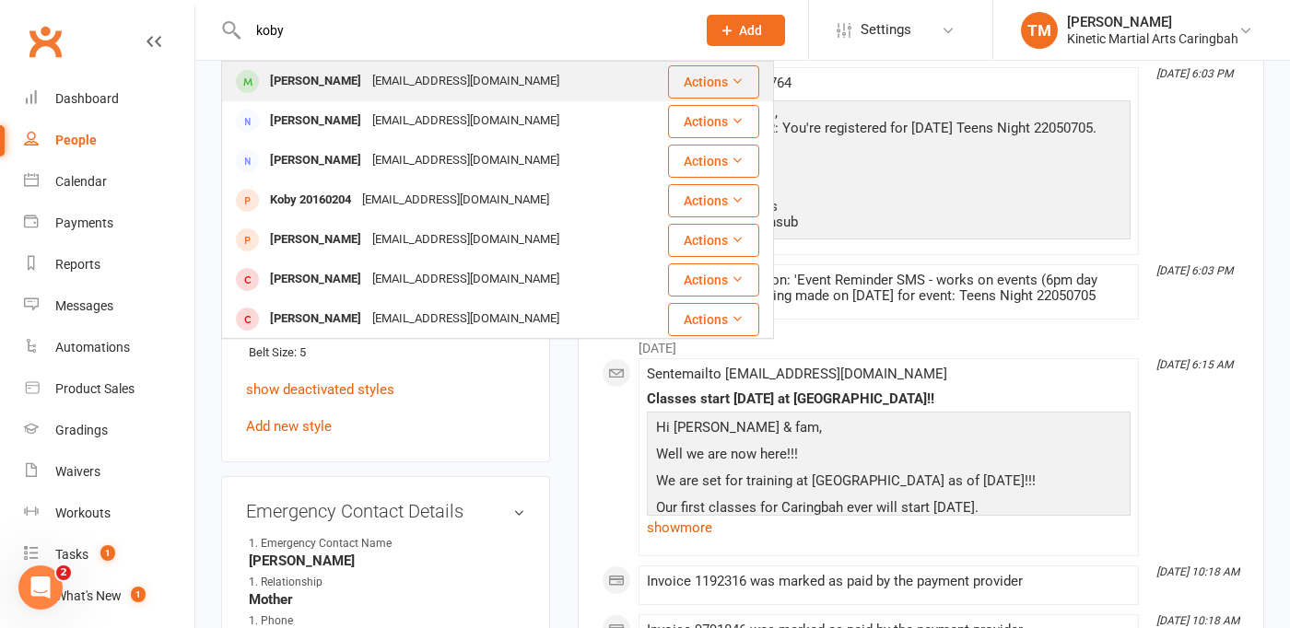
type input "koby"
click at [275, 74] on div "Koby Milton" at bounding box center [315, 81] width 102 height 27
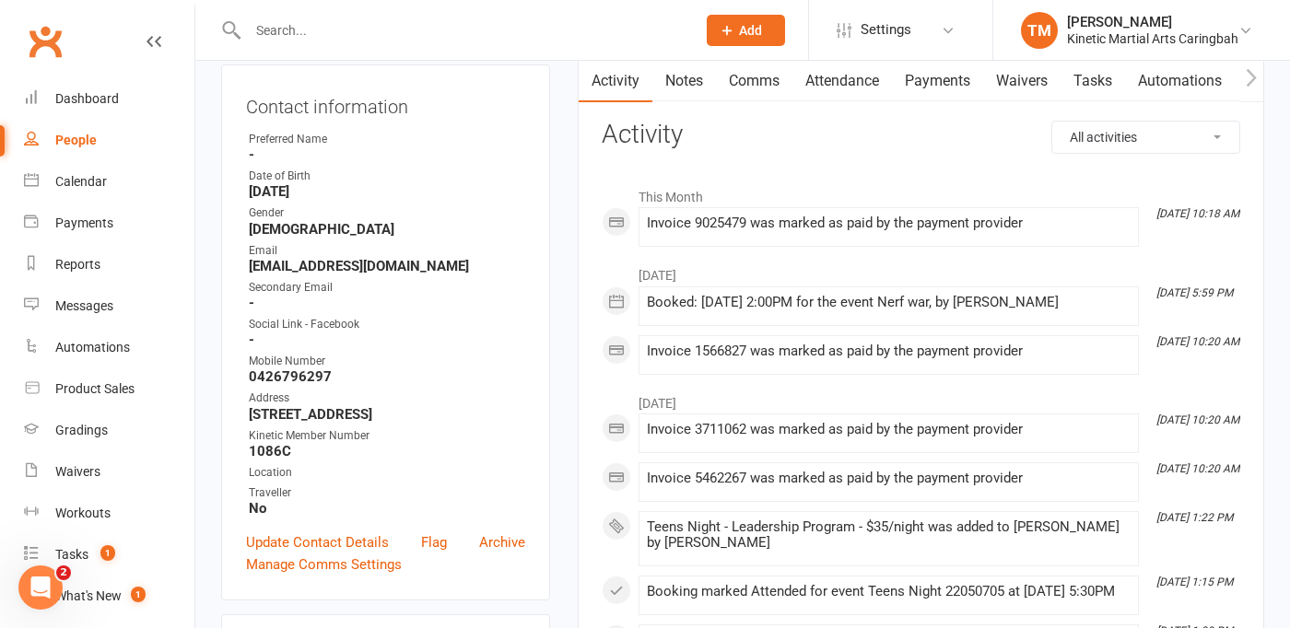
scroll to position [216, 0]
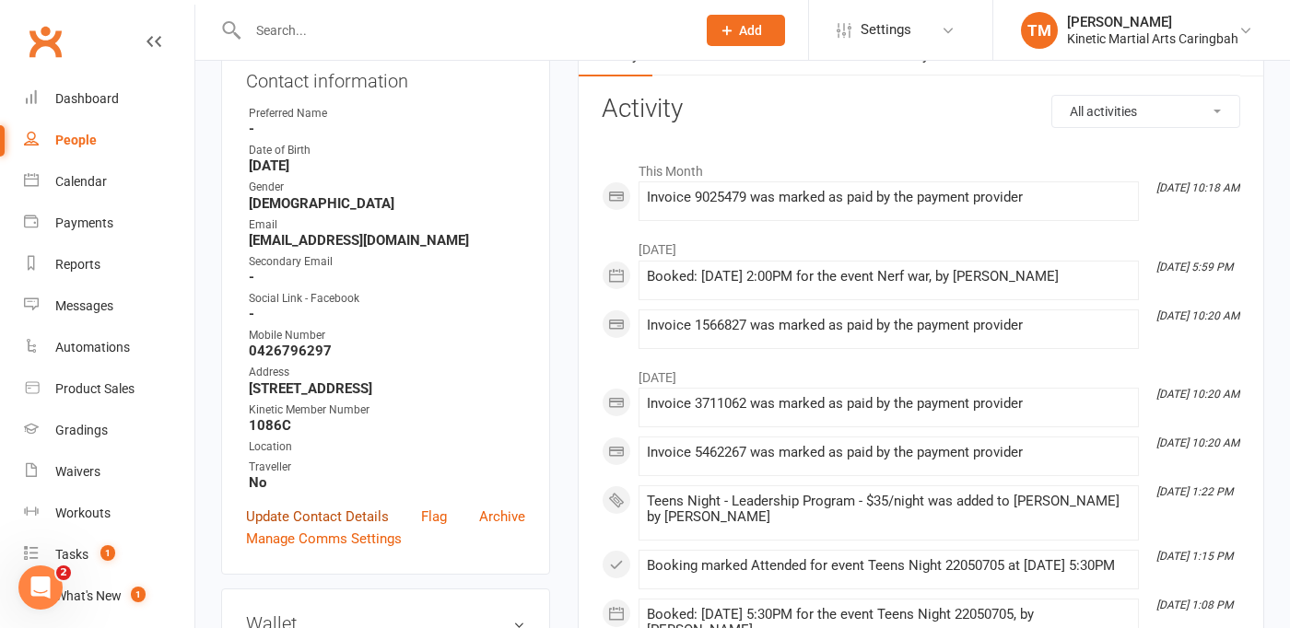
click at [358, 528] on link "Update Contact Details" at bounding box center [317, 517] width 143 height 22
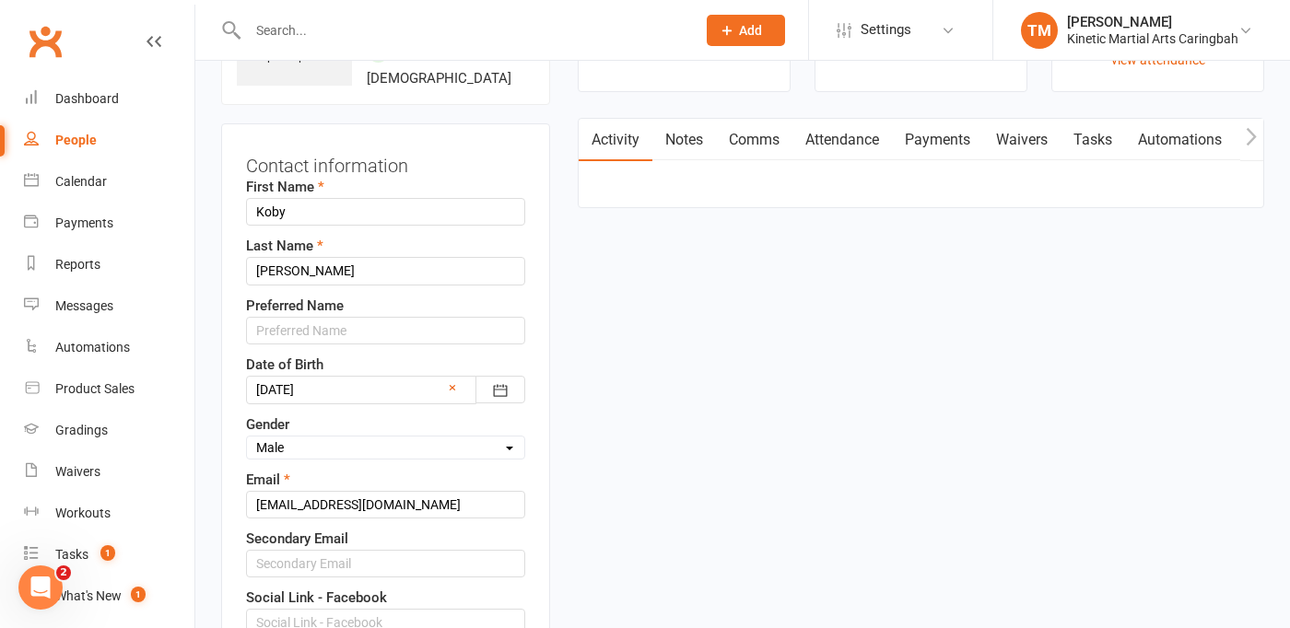
scroll to position [134, 0]
drag, startPoint x: 391, startPoint y: 525, endPoint x: 249, endPoint y: 494, distance: 145.3
click at [249, 494] on div "Email noemail@example.com" at bounding box center [385, 492] width 279 height 50
paste input "kobyjm2010@gmail.com"
type input "kobyjm2010@gmail.com"
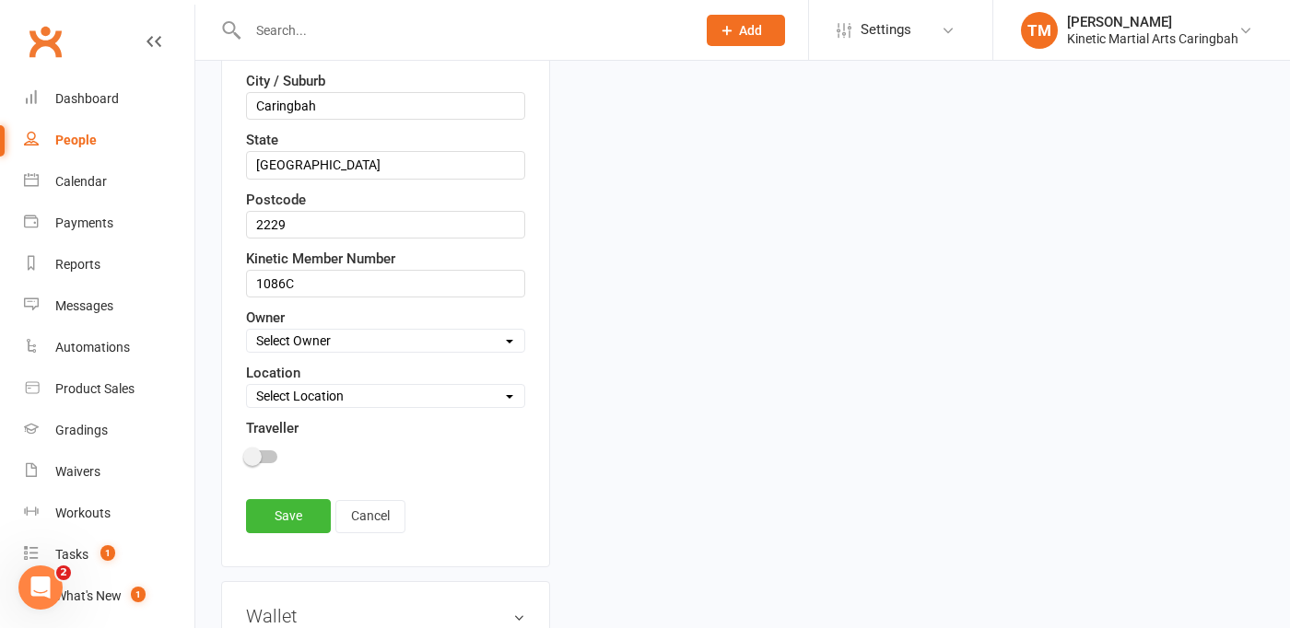
scroll to position [900, 0]
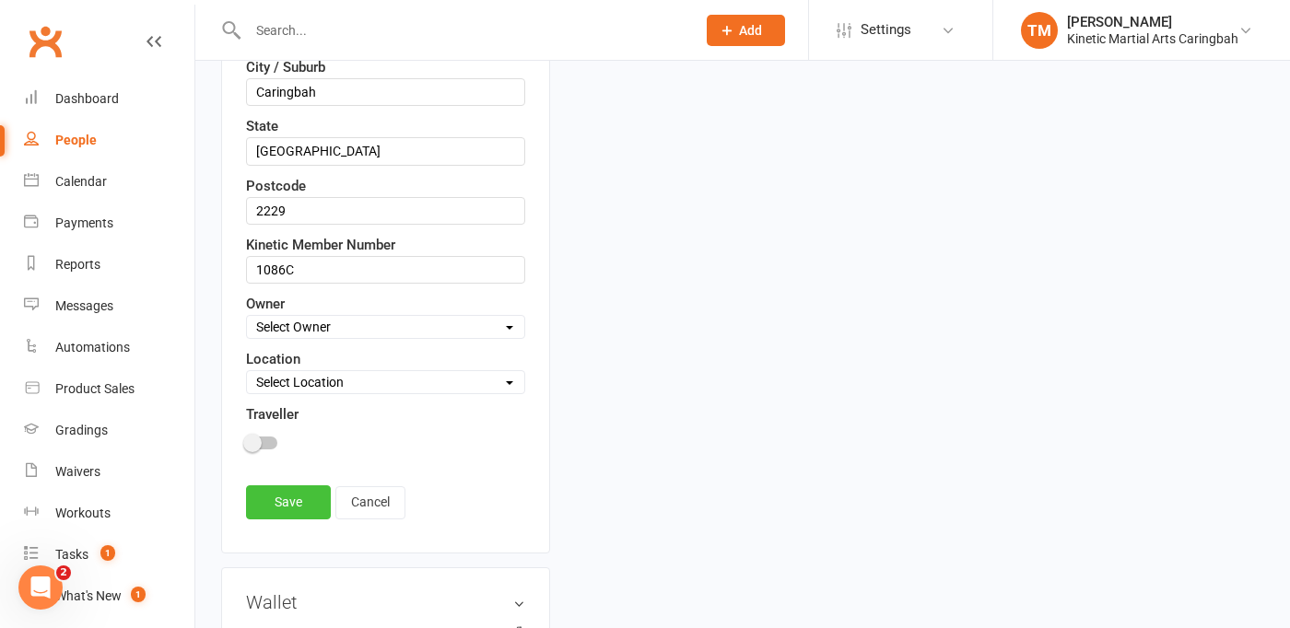
click at [260, 519] on link "Save" at bounding box center [288, 501] width 85 height 33
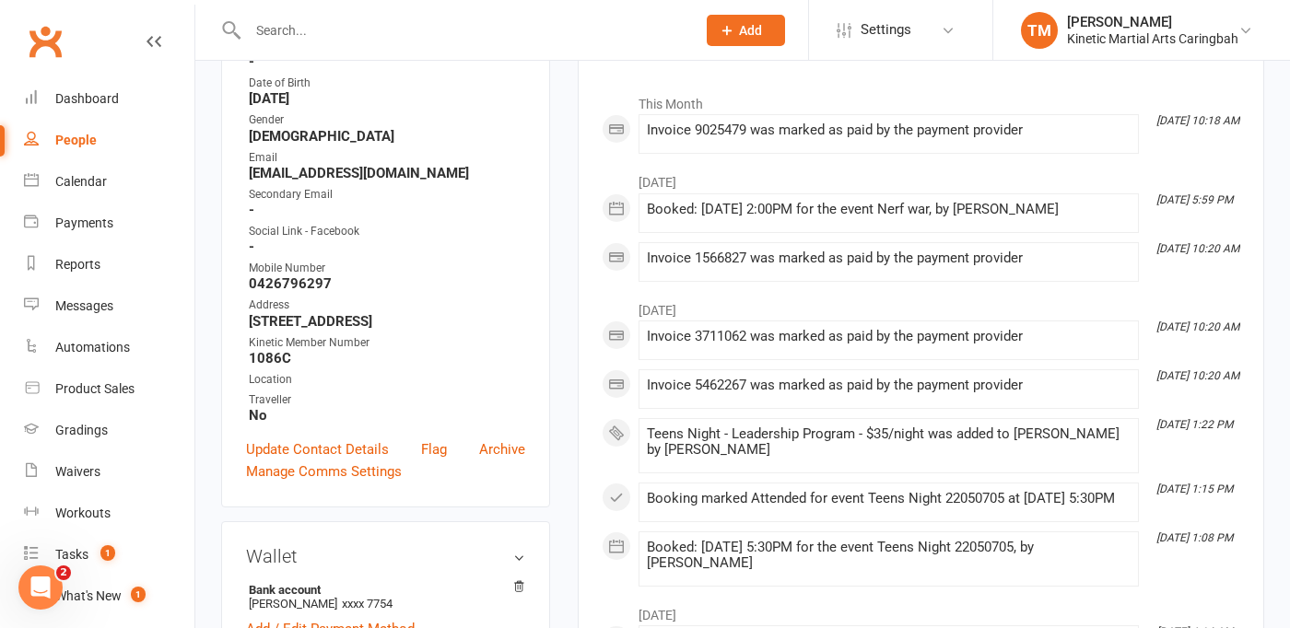
scroll to position [72, 0]
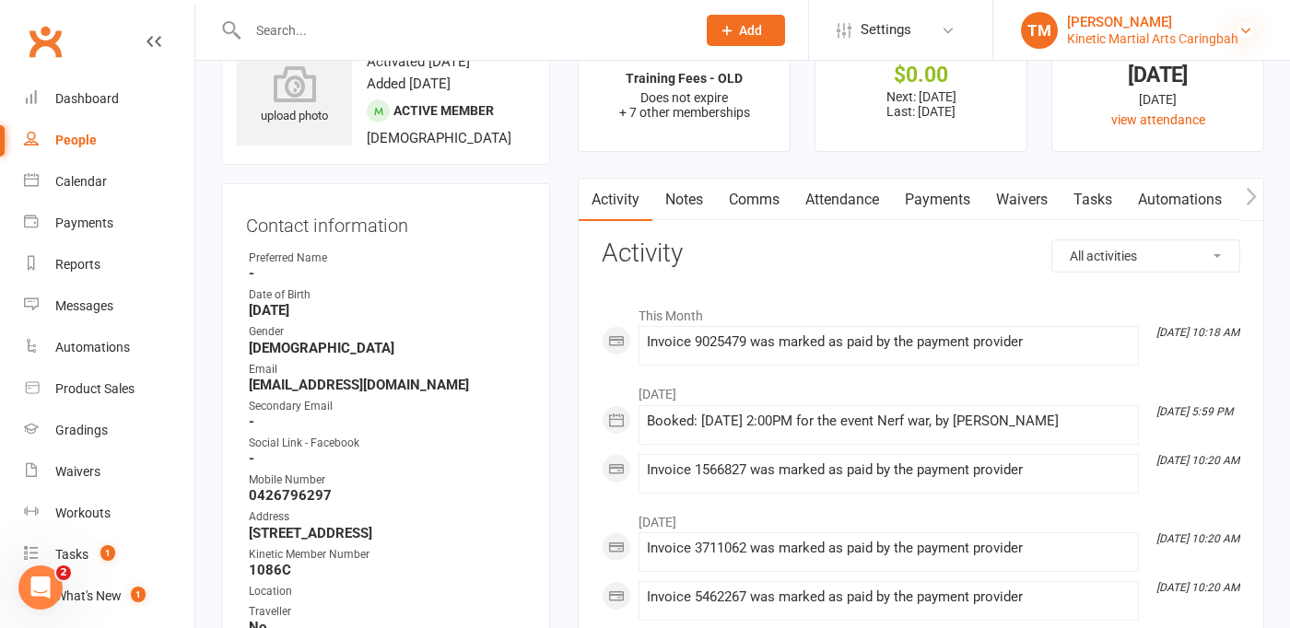
click at [1244, 27] on icon at bounding box center [1245, 30] width 15 height 15
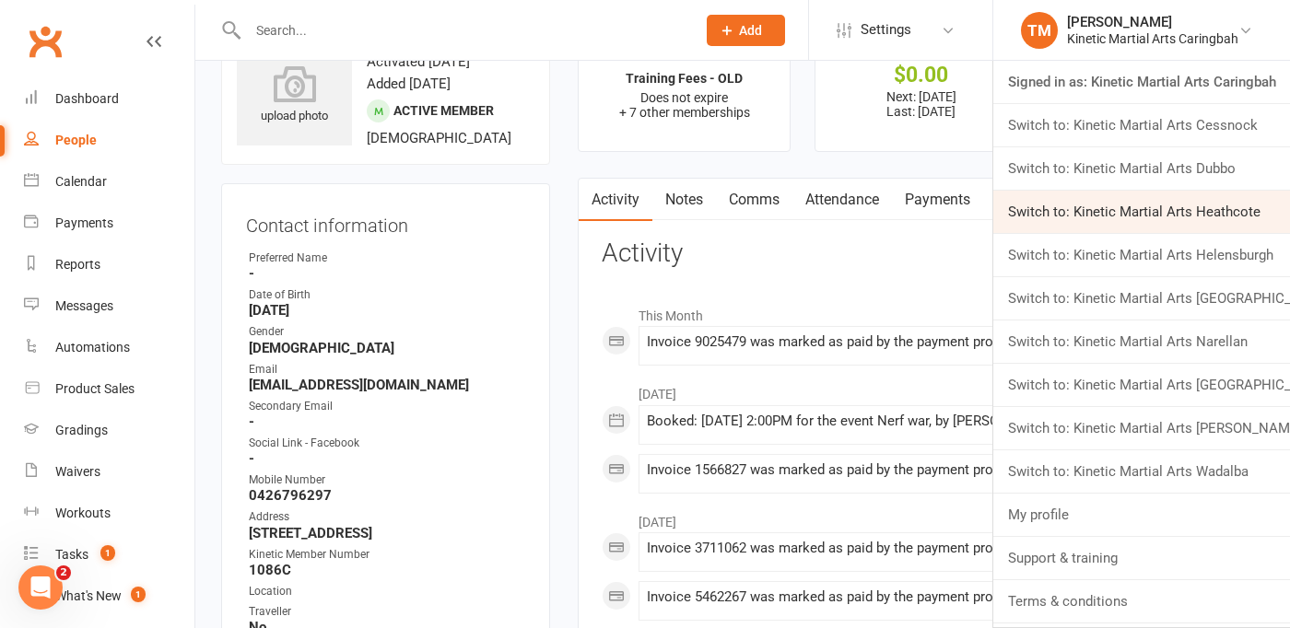
click at [1204, 203] on link "Switch to: Kinetic Martial Arts Heathcote" at bounding box center [1141, 212] width 297 height 42
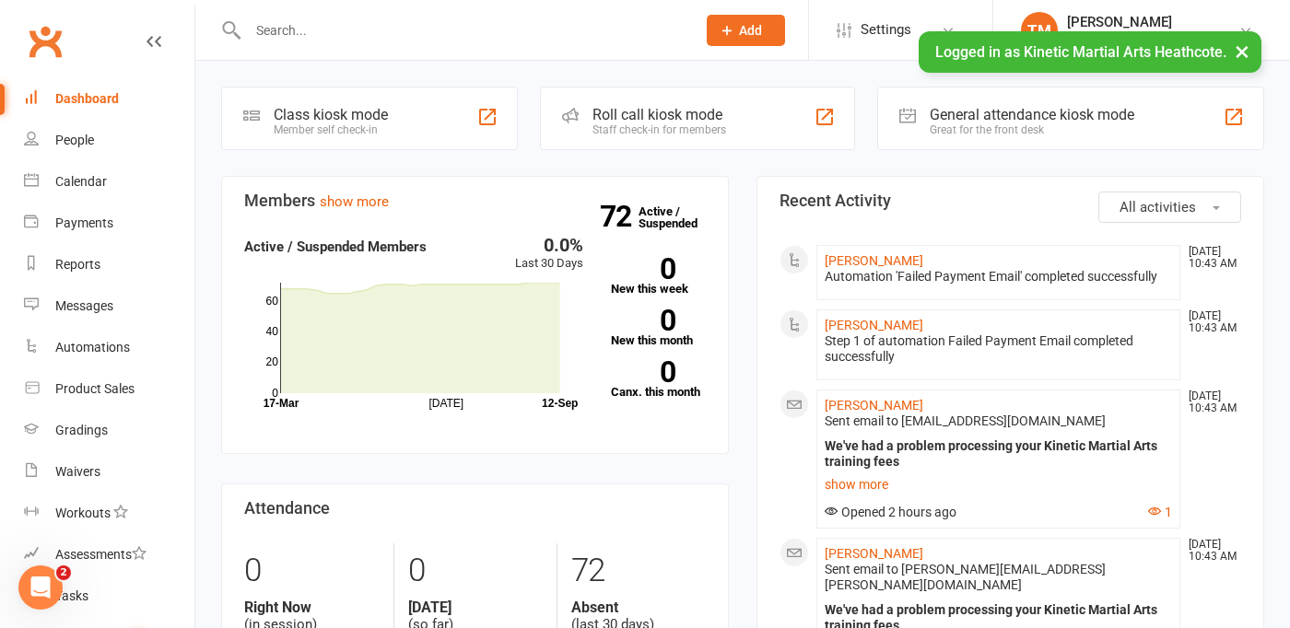
click at [471, 28] on input "text" at bounding box center [462, 31] width 440 height 26
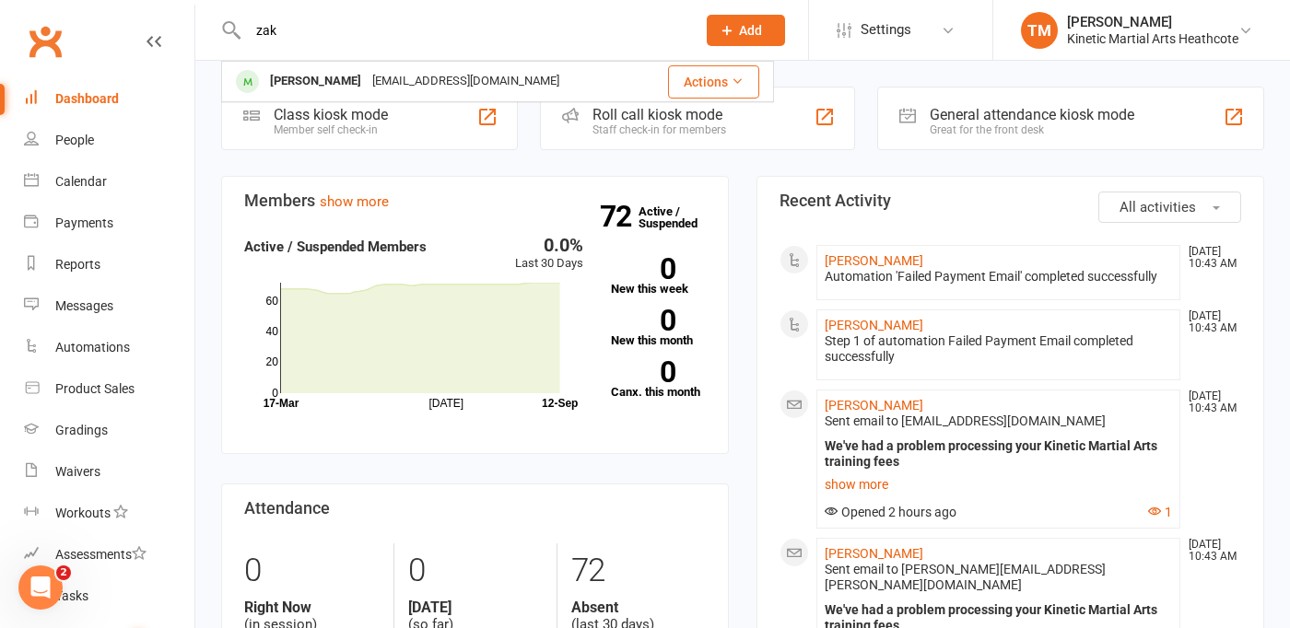
type input "zak"
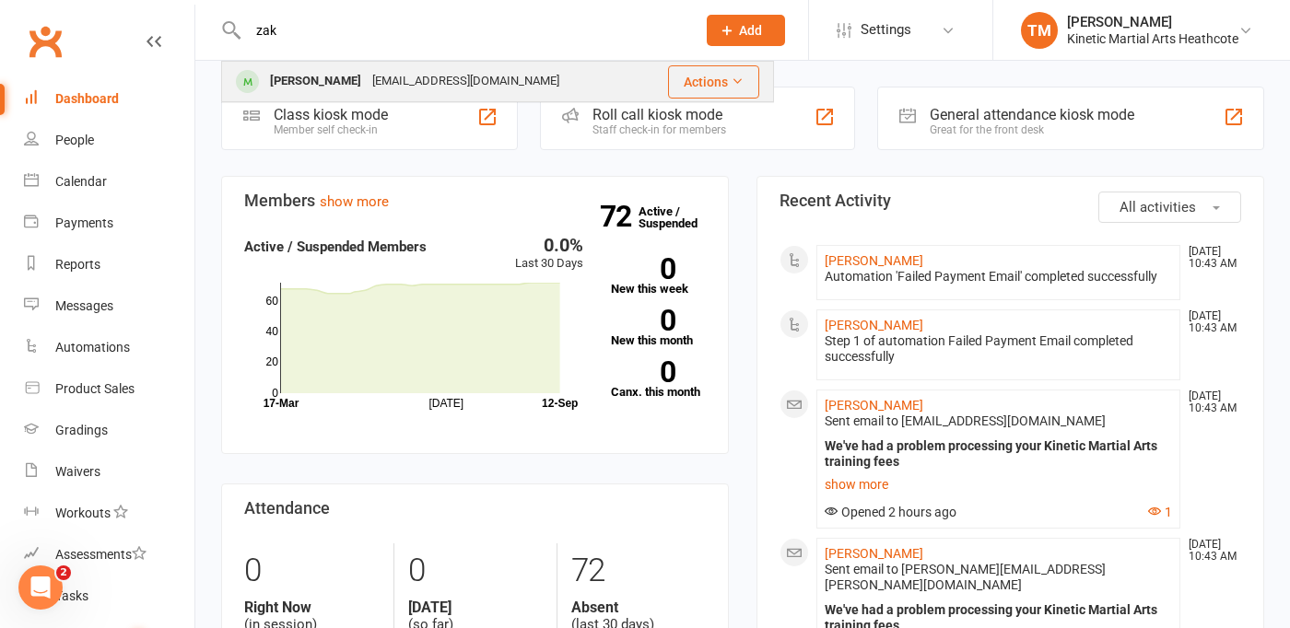
click at [313, 84] on div "[PERSON_NAME]" at bounding box center [315, 81] width 102 height 27
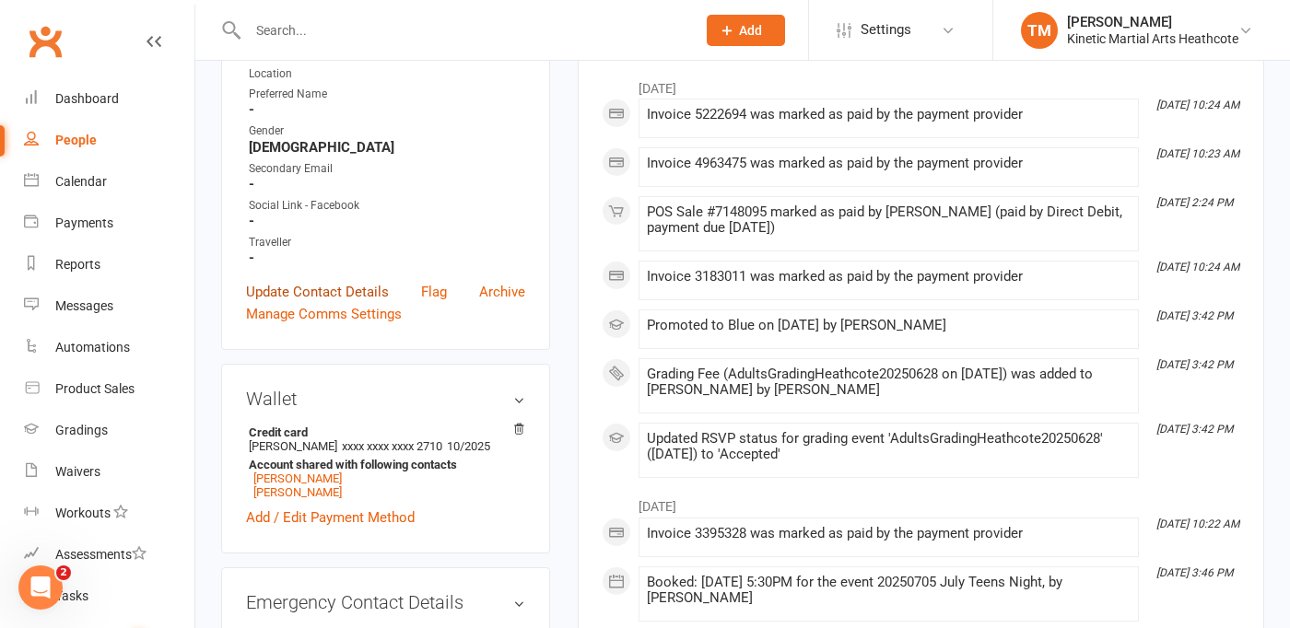
click at [368, 303] on link "Update Contact Details" at bounding box center [317, 292] width 143 height 22
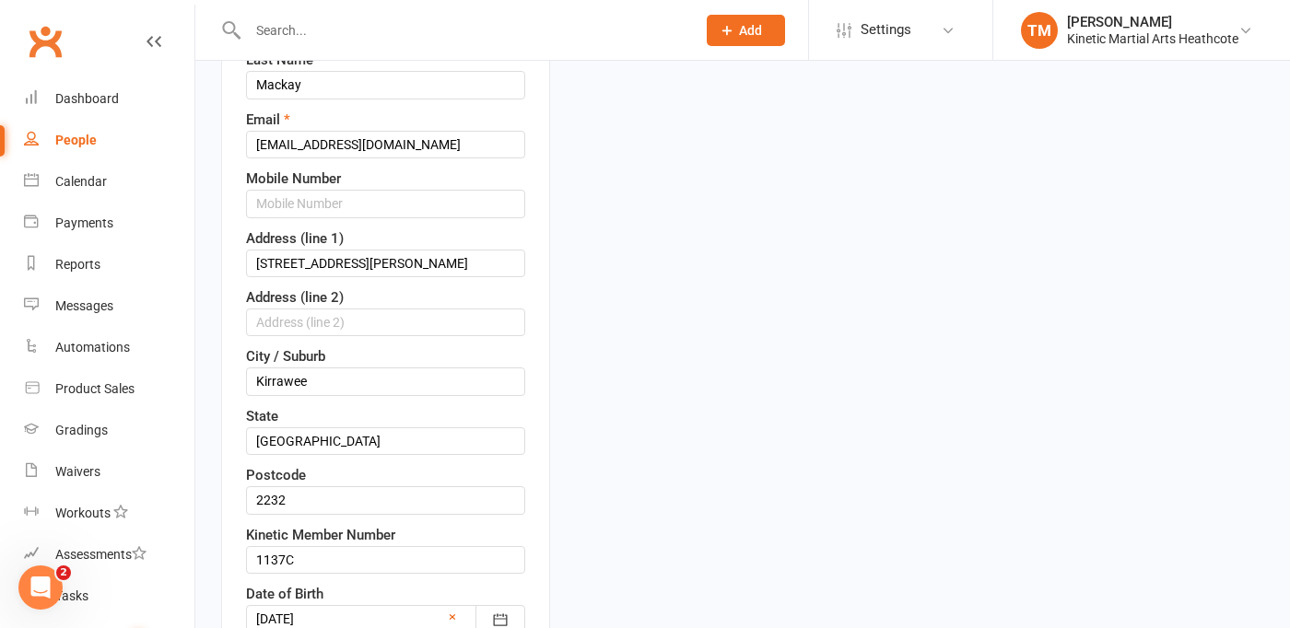
scroll to position [312, 0]
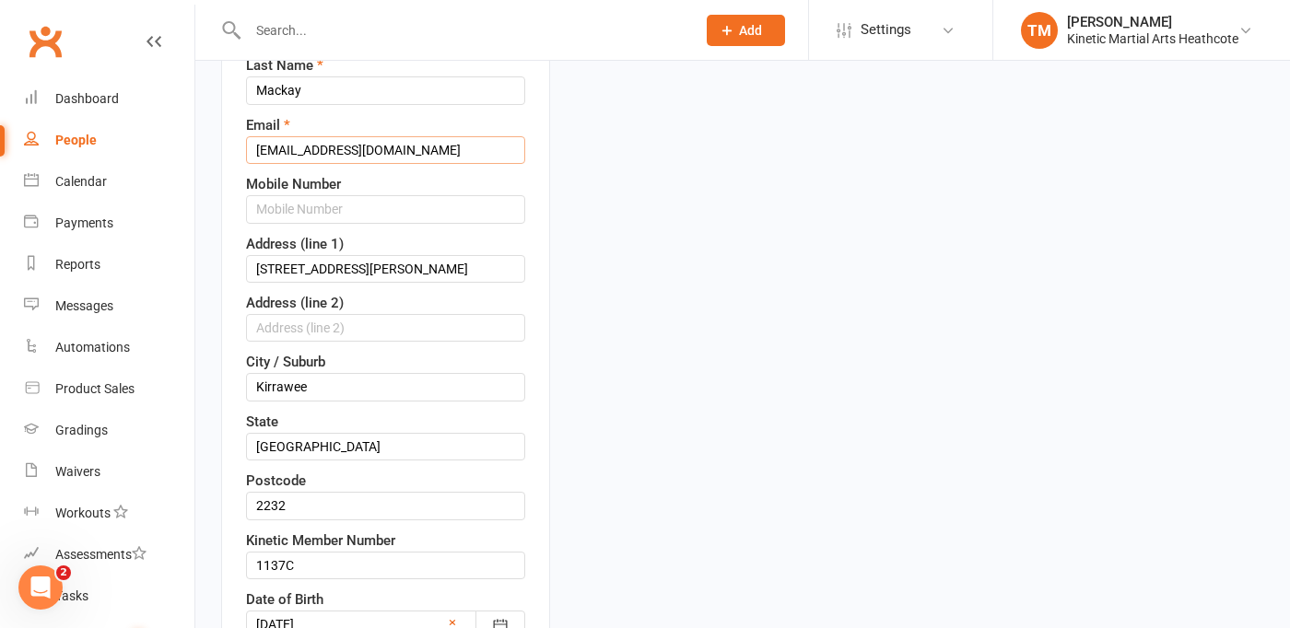
drag, startPoint x: 398, startPoint y: 176, endPoint x: 226, endPoint y: 162, distance: 172.8
click at [226, 162] on div "Contact information First Name [PERSON_NAME] Last Name [PERSON_NAME] Email [EMA…" at bounding box center [385, 542] width 329 height 1198
paste input "[EMAIL_ADDRESS][DOMAIN_NAME], s"
click at [258, 164] on input "[EMAIL_ADDRESS][DOMAIN_NAME]" at bounding box center [385, 150] width 279 height 28
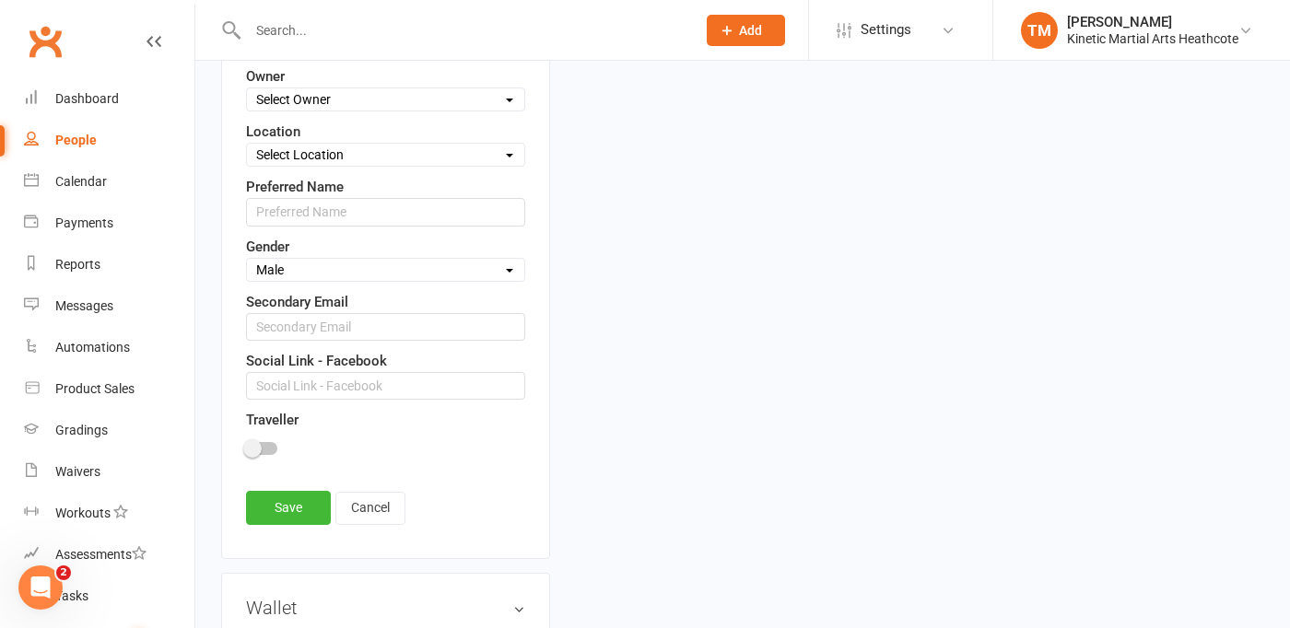
scroll to position [1037, 0]
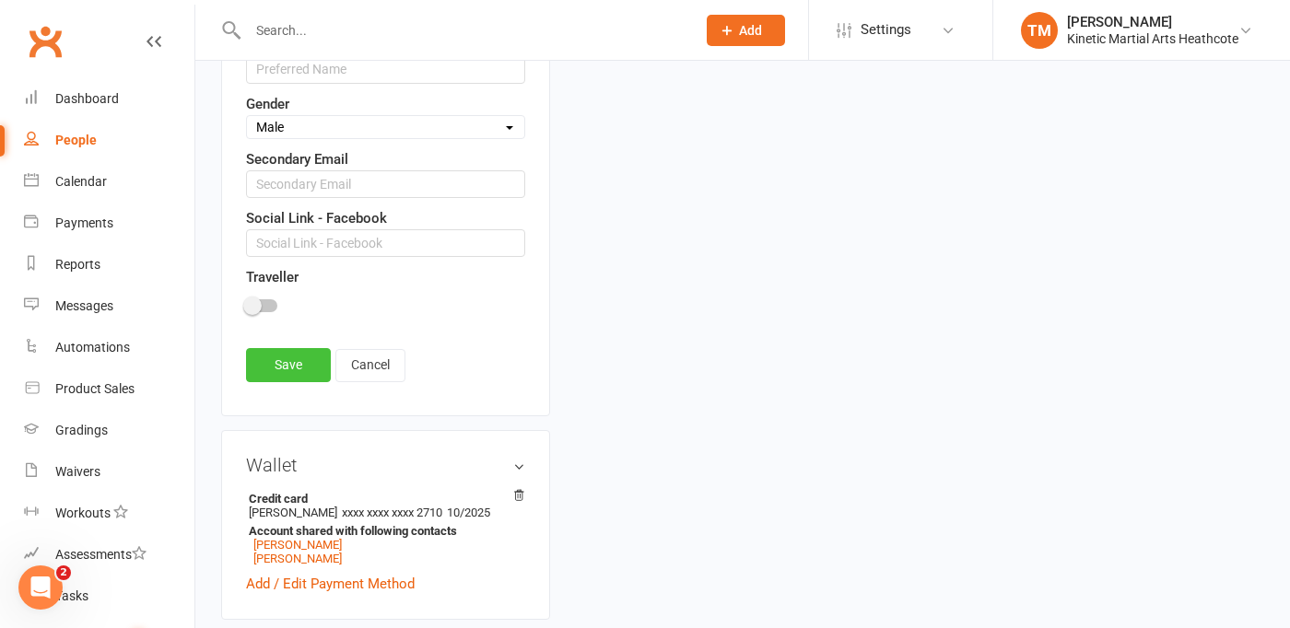
type input "Zak.mackay8@gmail.com"
click at [278, 381] on link "Save" at bounding box center [288, 364] width 85 height 33
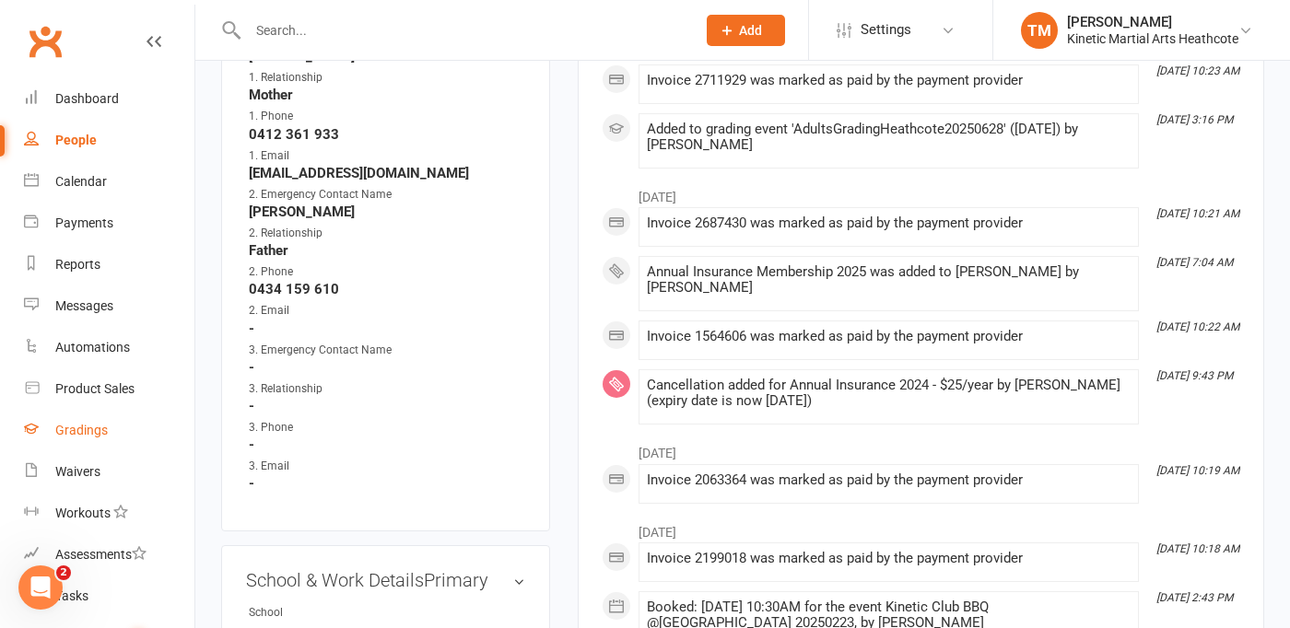
click at [96, 417] on link "Gradings" at bounding box center [109, 430] width 170 height 41
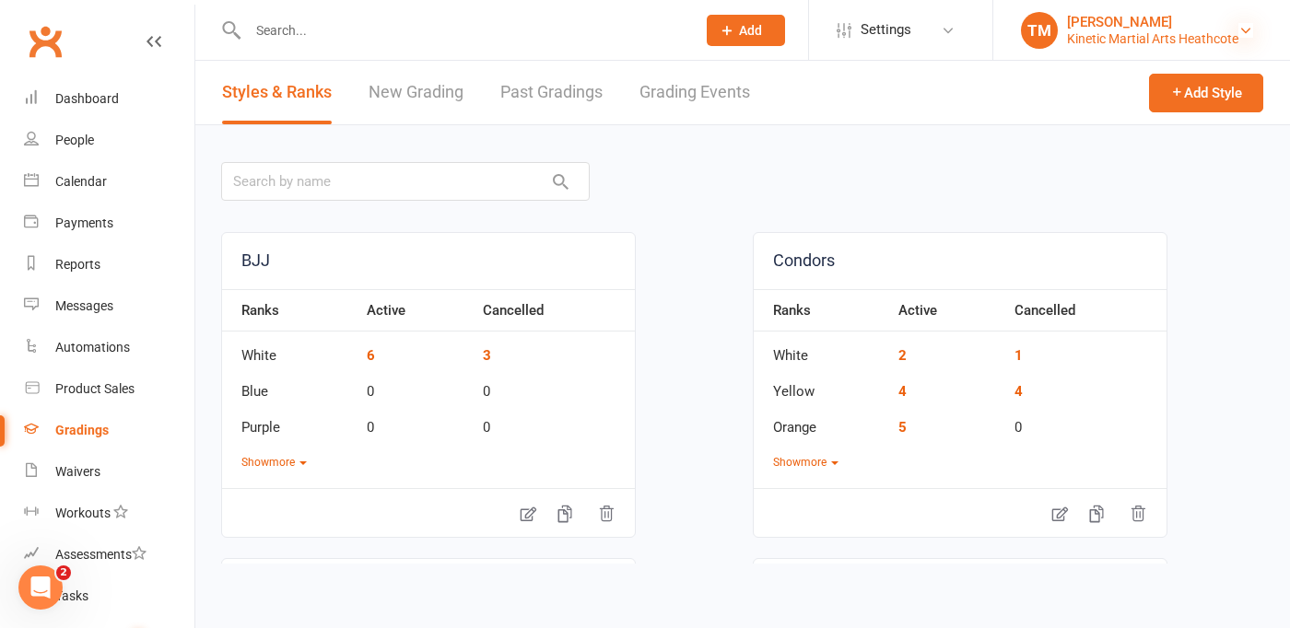
click at [1243, 33] on icon at bounding box center [1245, 30] width 15 height 15
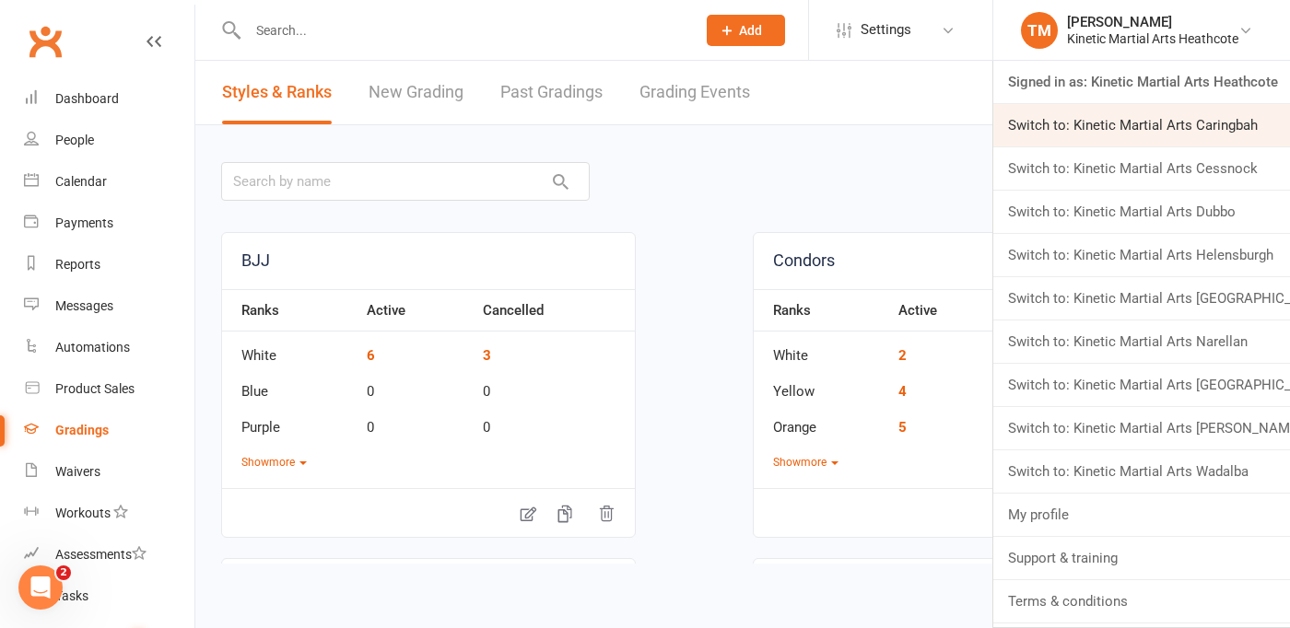
click at [1198, 134] on link "Switch to: Kinetic Martial Arts Caringbah" at bounding box center [1141, 125] width 297 height 42
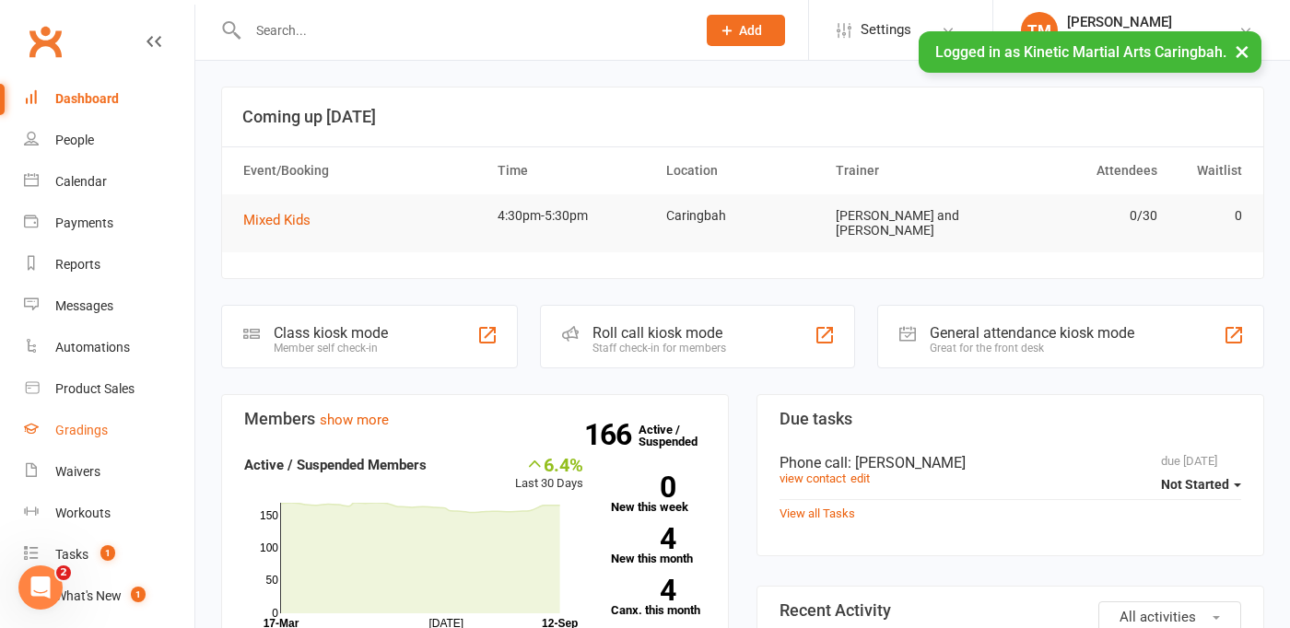
click at [86, 424] on div "Gradings" at bounding box center [81, 430] width 53 height 15
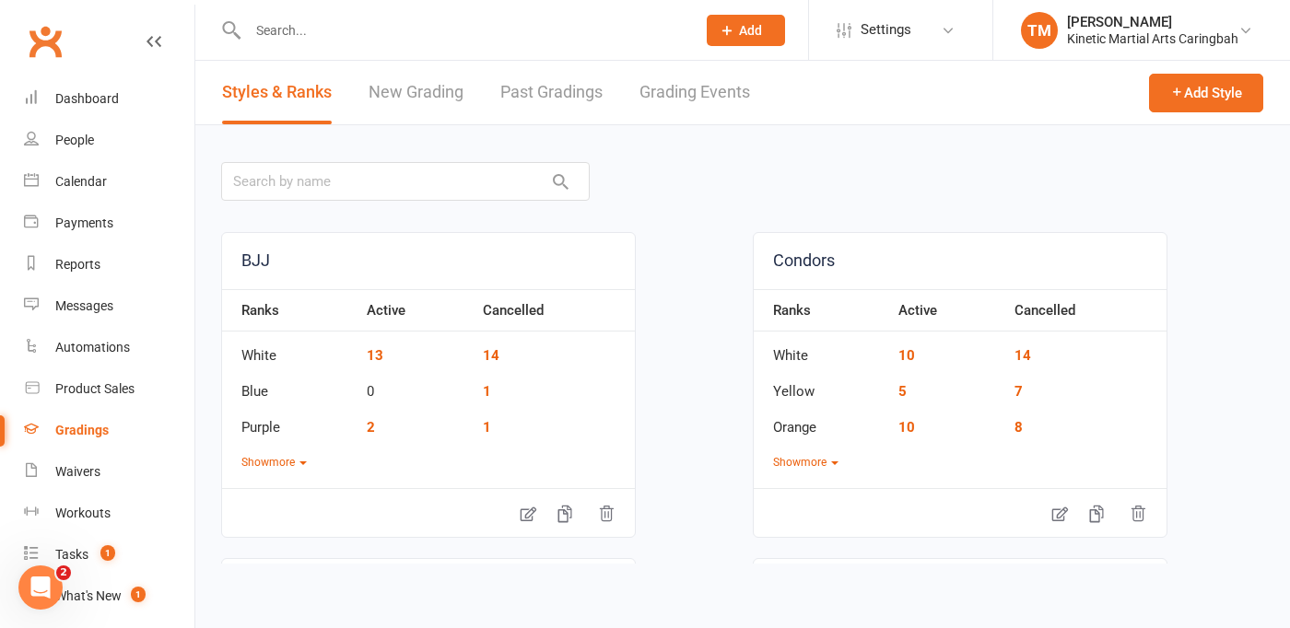
click at [720, 95] on link "Grading Events" at bounding box center [694, 93] width 111 height 64
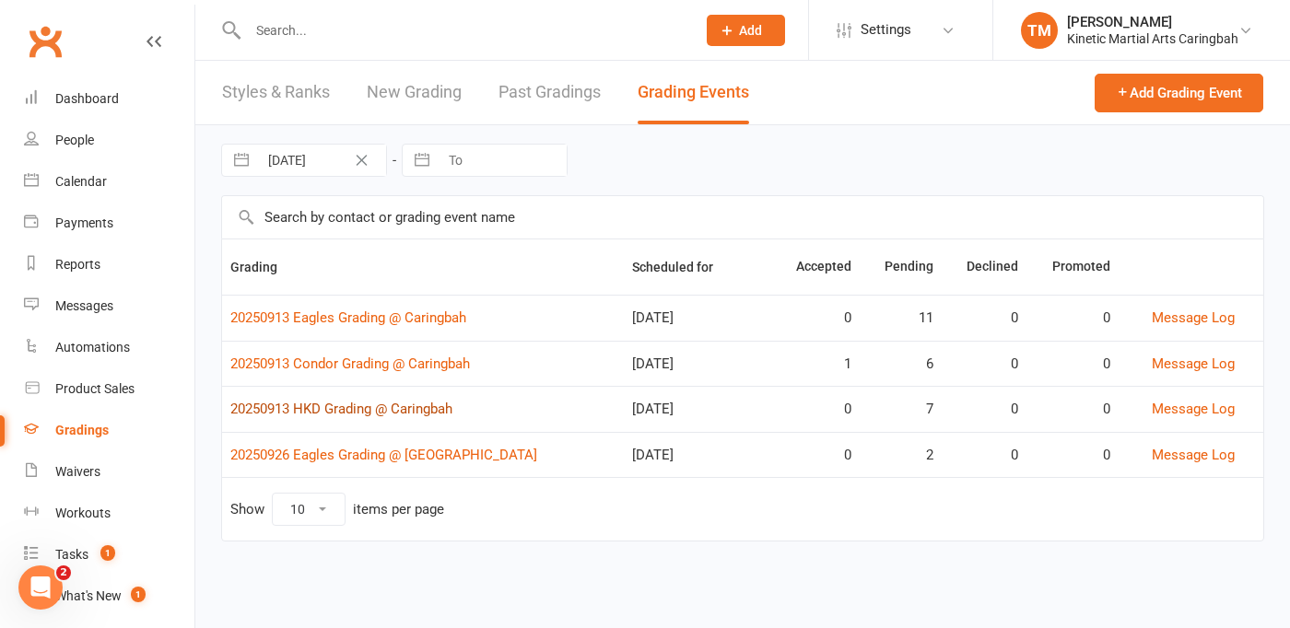
click at [351, 410] on link "20250913 HKD Grading @ Caringbah" at bounding box center [341, 409] width 222 height 17
